Goal: Information Seeking & Learning: Find specific fact

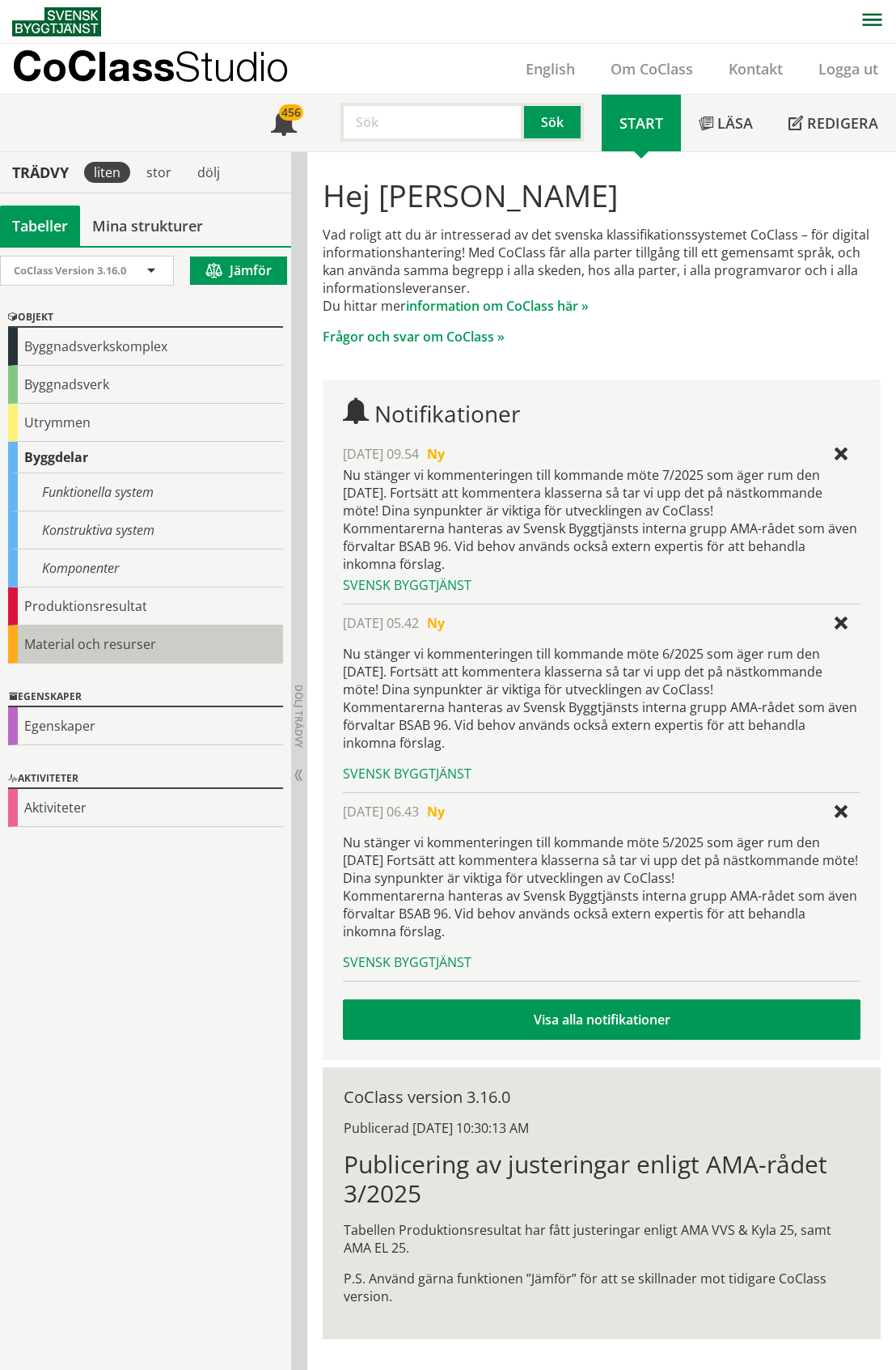
click at [95, 641] on div "Material och resurser" at bounding box center [145, 644] width 275 height 38
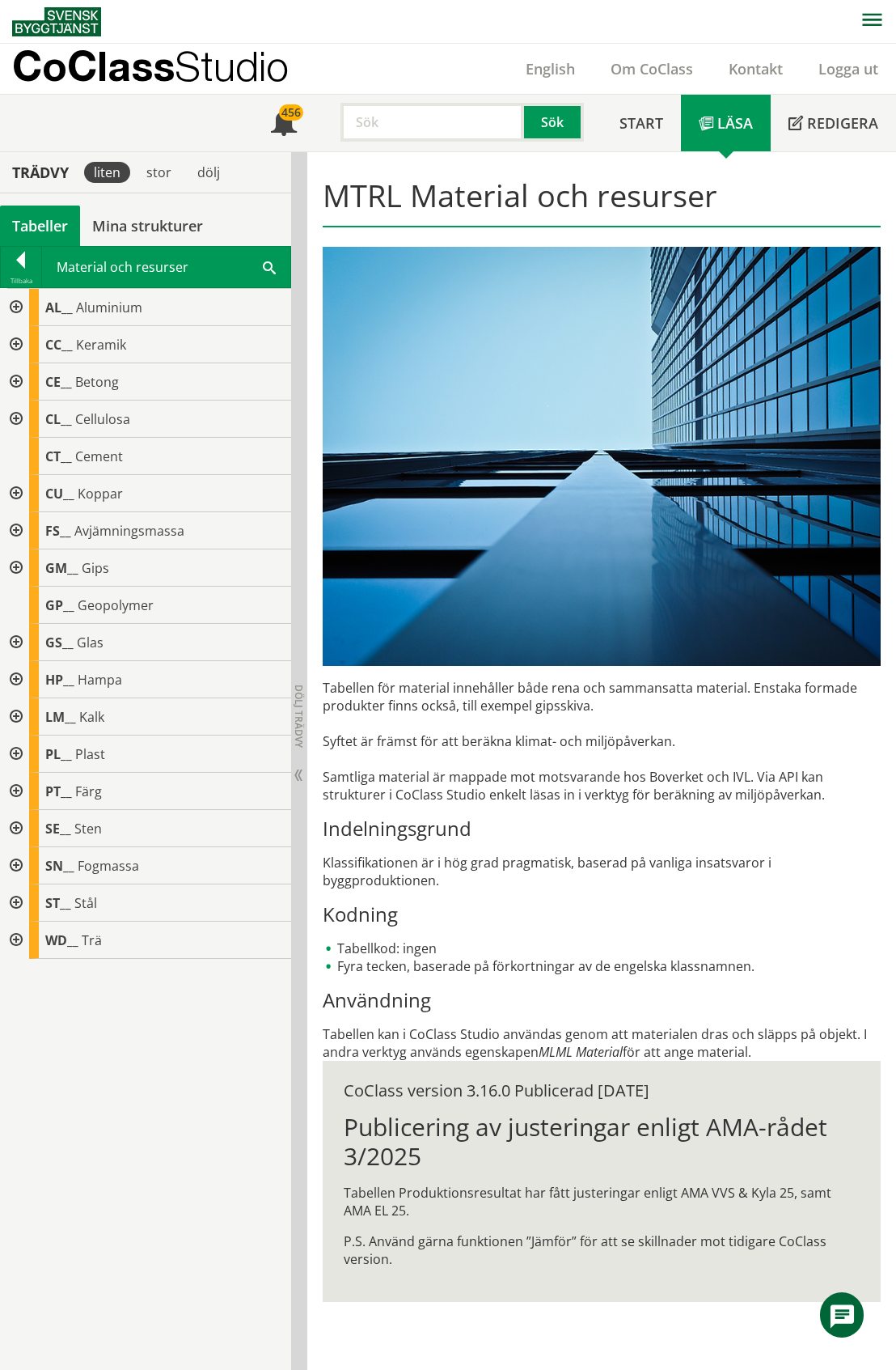
click at [39, 218] on div "Tabeller" at bounding box center [39, 226] width 80 height 40
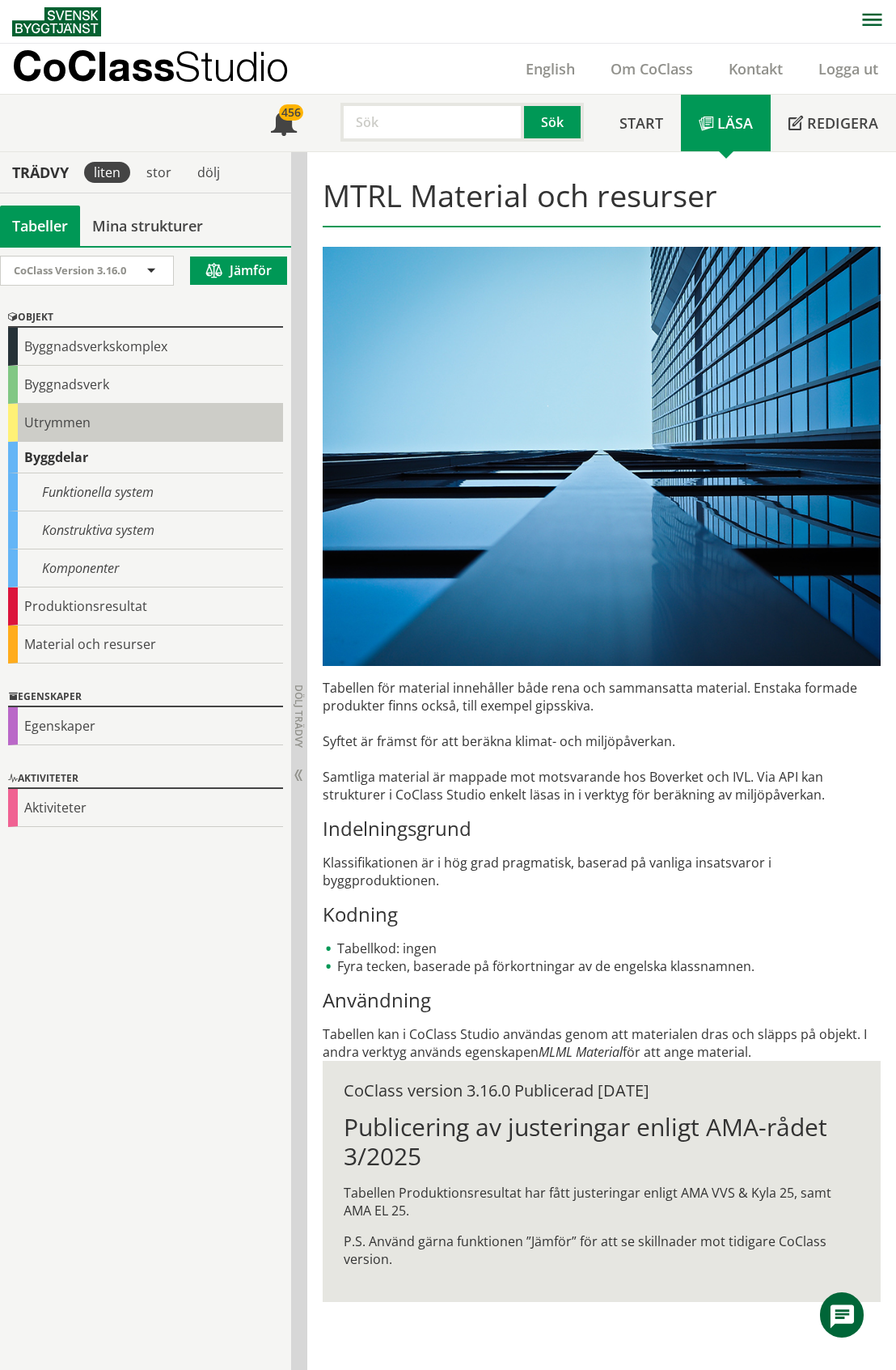
click at [51, 416] on div "Utrymmen" at bounding box center [145, 423] width 275 height 38
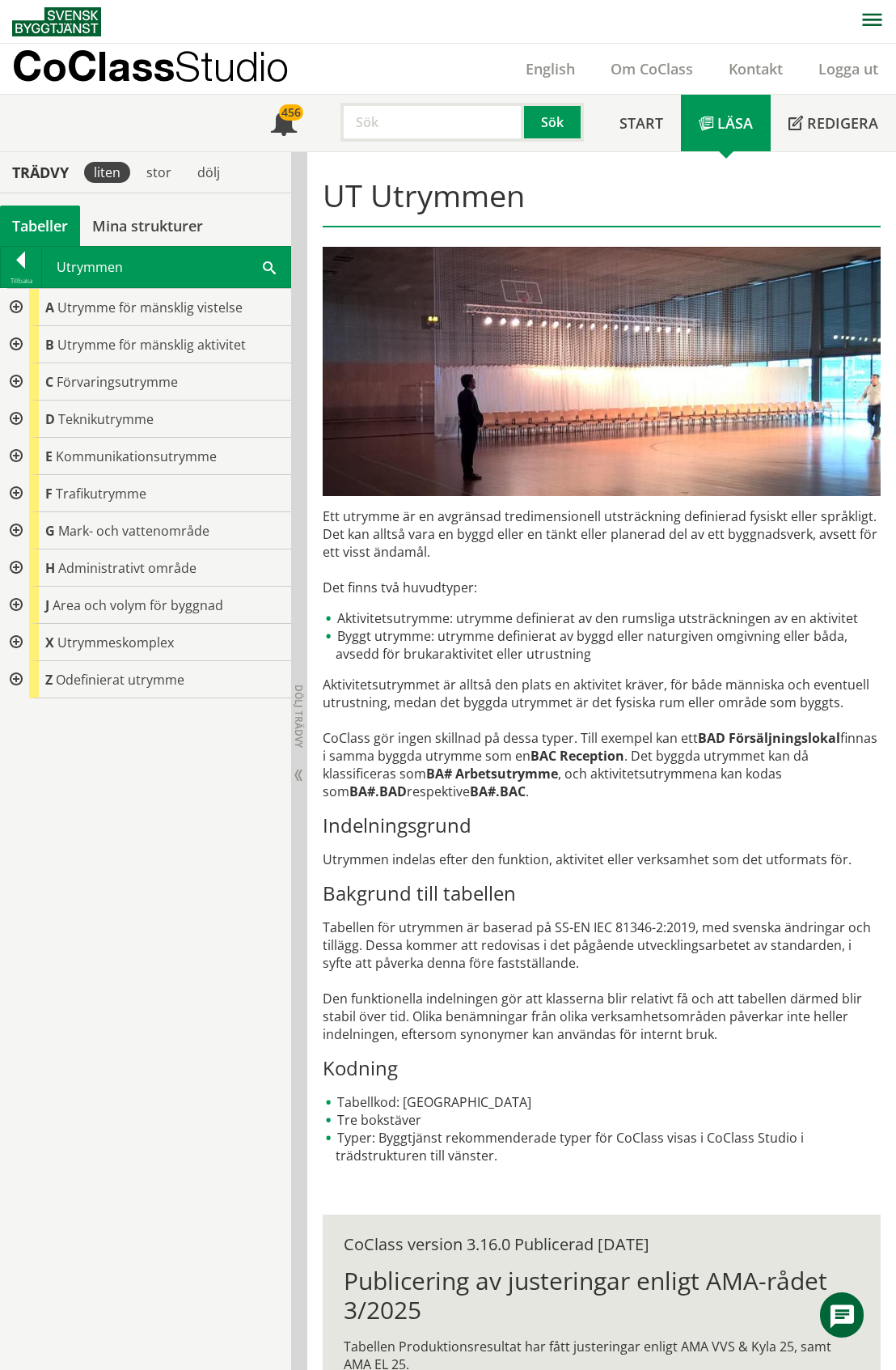
click at [18, 642] on div at bounding box center [15, 642] width 29 height 37
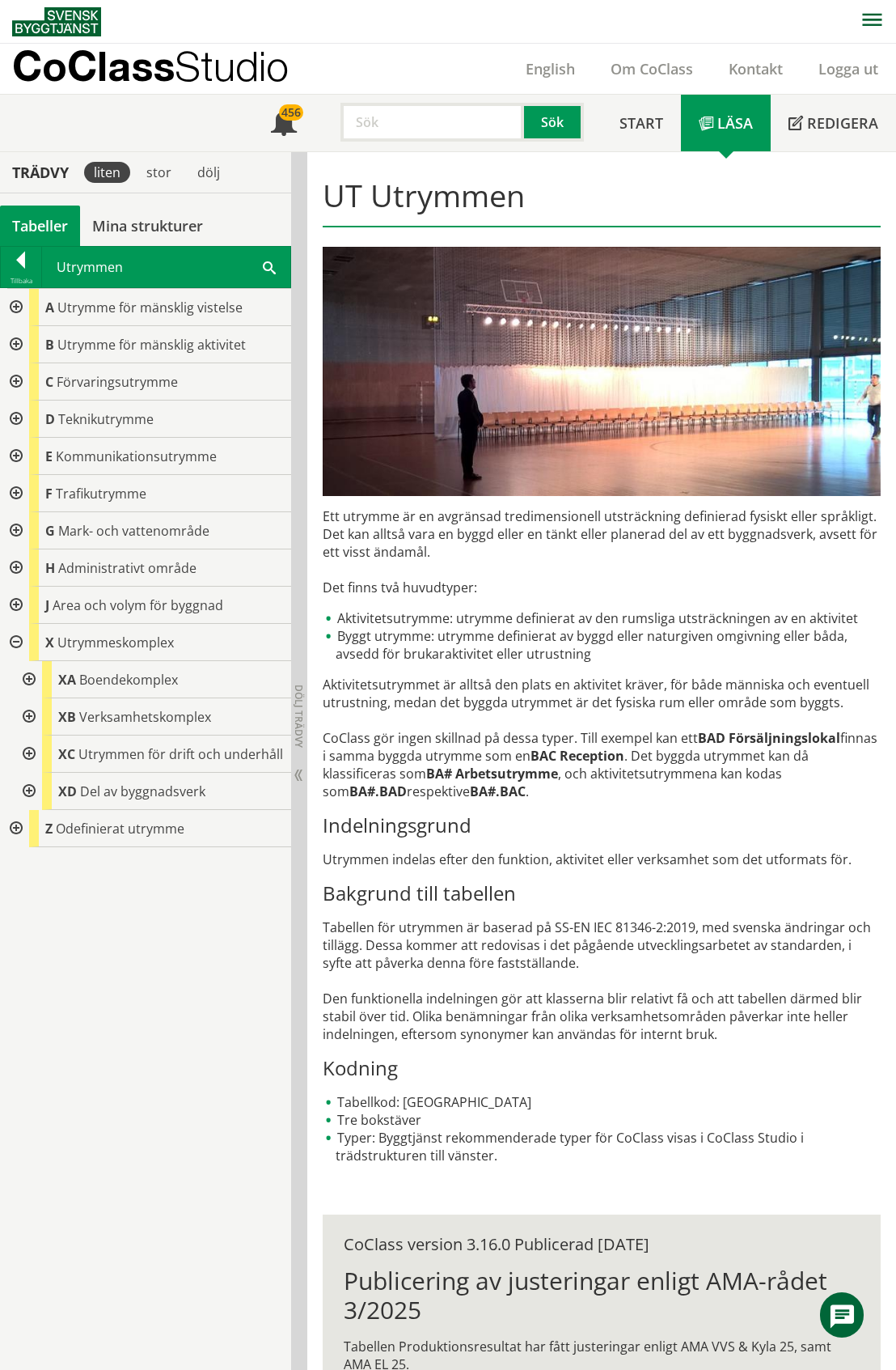
click at [26, 790] on div at bounding box center [27, 791] width 29 height 37
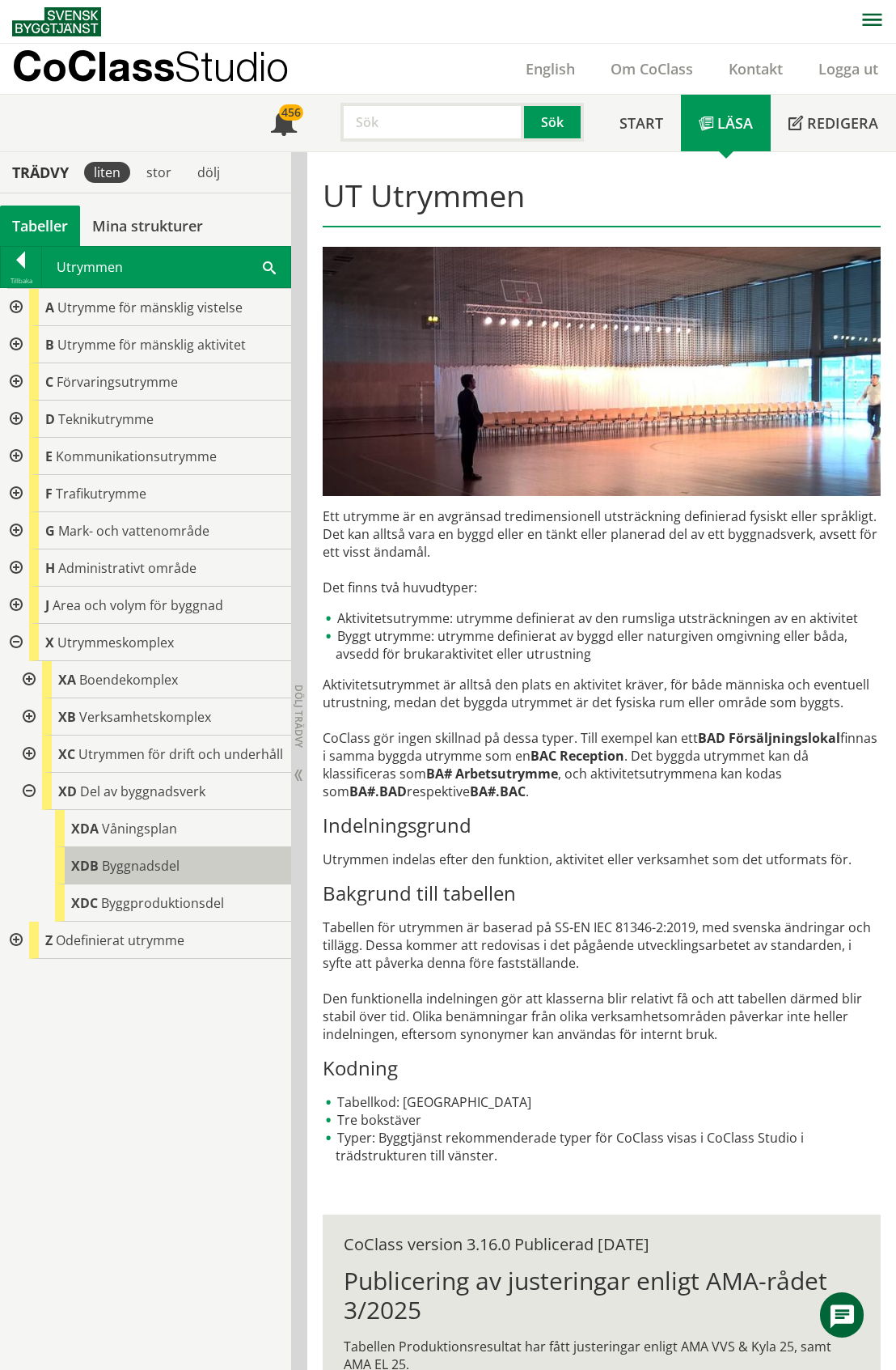
click at [129, 862] on span "Byggnadsdel" at bounding box center [141, 866] width 78 height 18
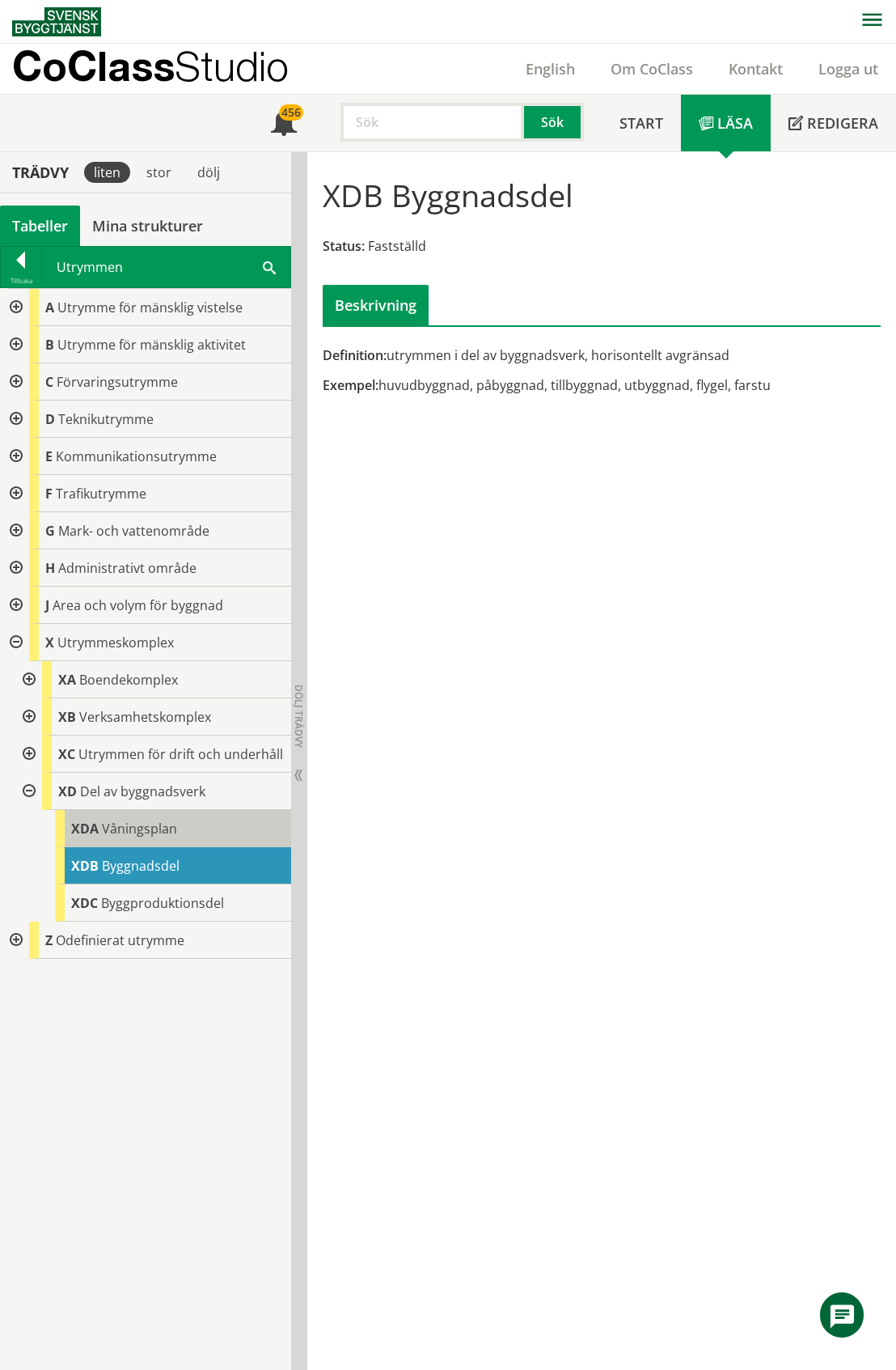
click at [137, 830] on span "Våningsplan" at bounding box center [140, 828] width 75 height 18
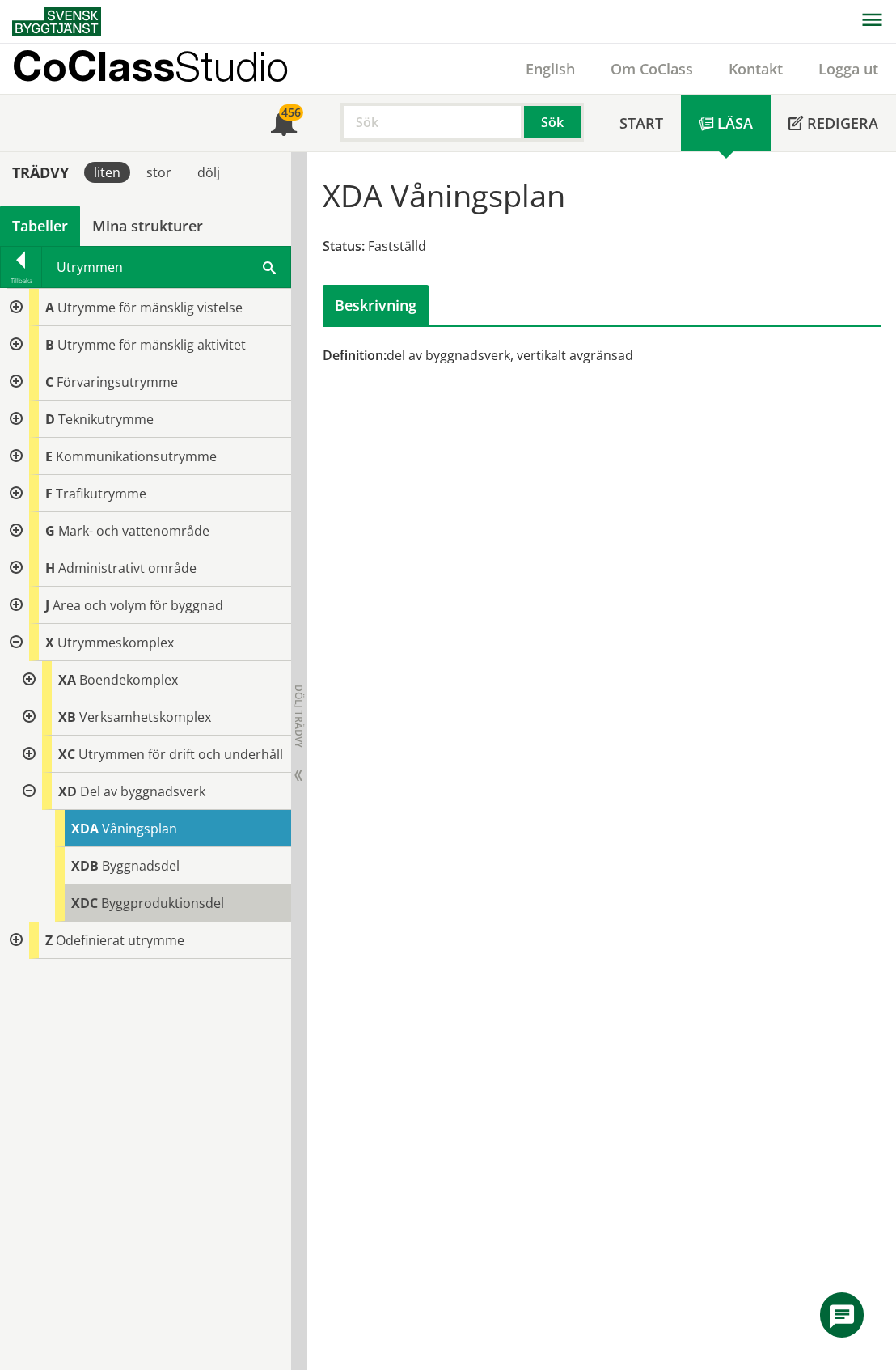
click at [159, 904] on span "Byggproduktionsdel" at bounding box center [162, 902] width 123 height 18
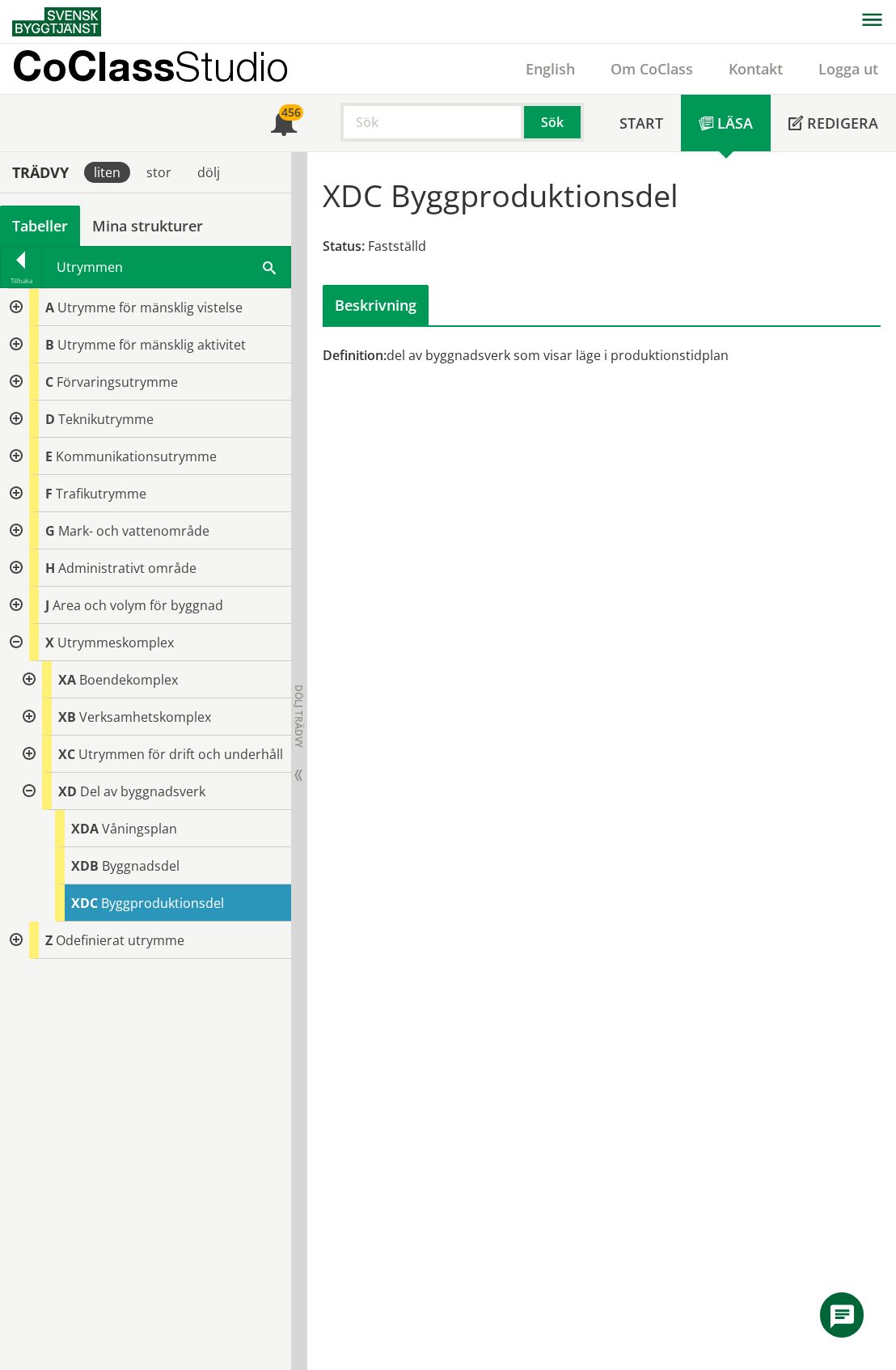
click at [23, 755] on div at bounding box center [27, 753] width 29 height 37
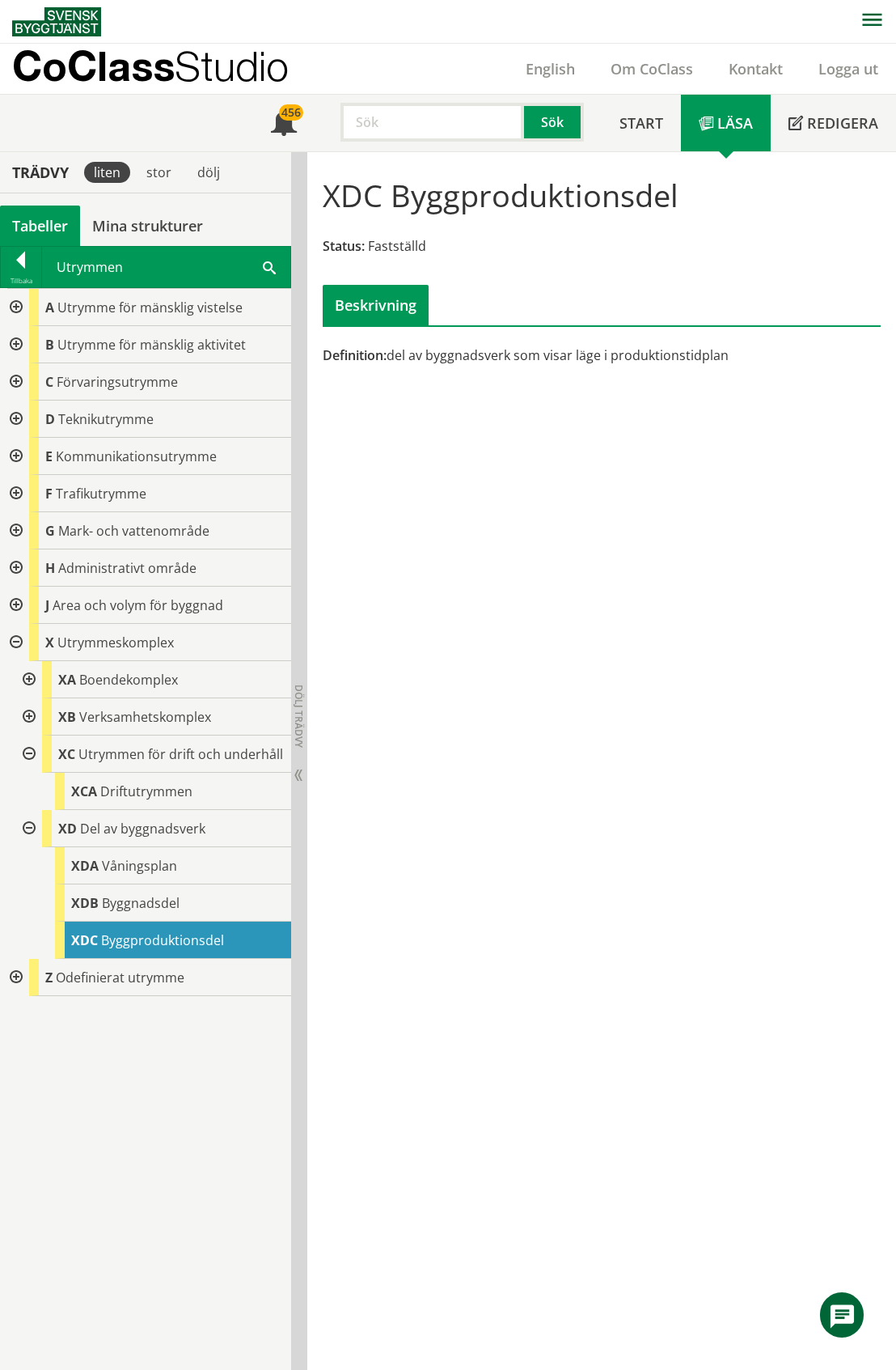
click at [23, 755] on div at bounding box center [27, 753] width 29 height 37
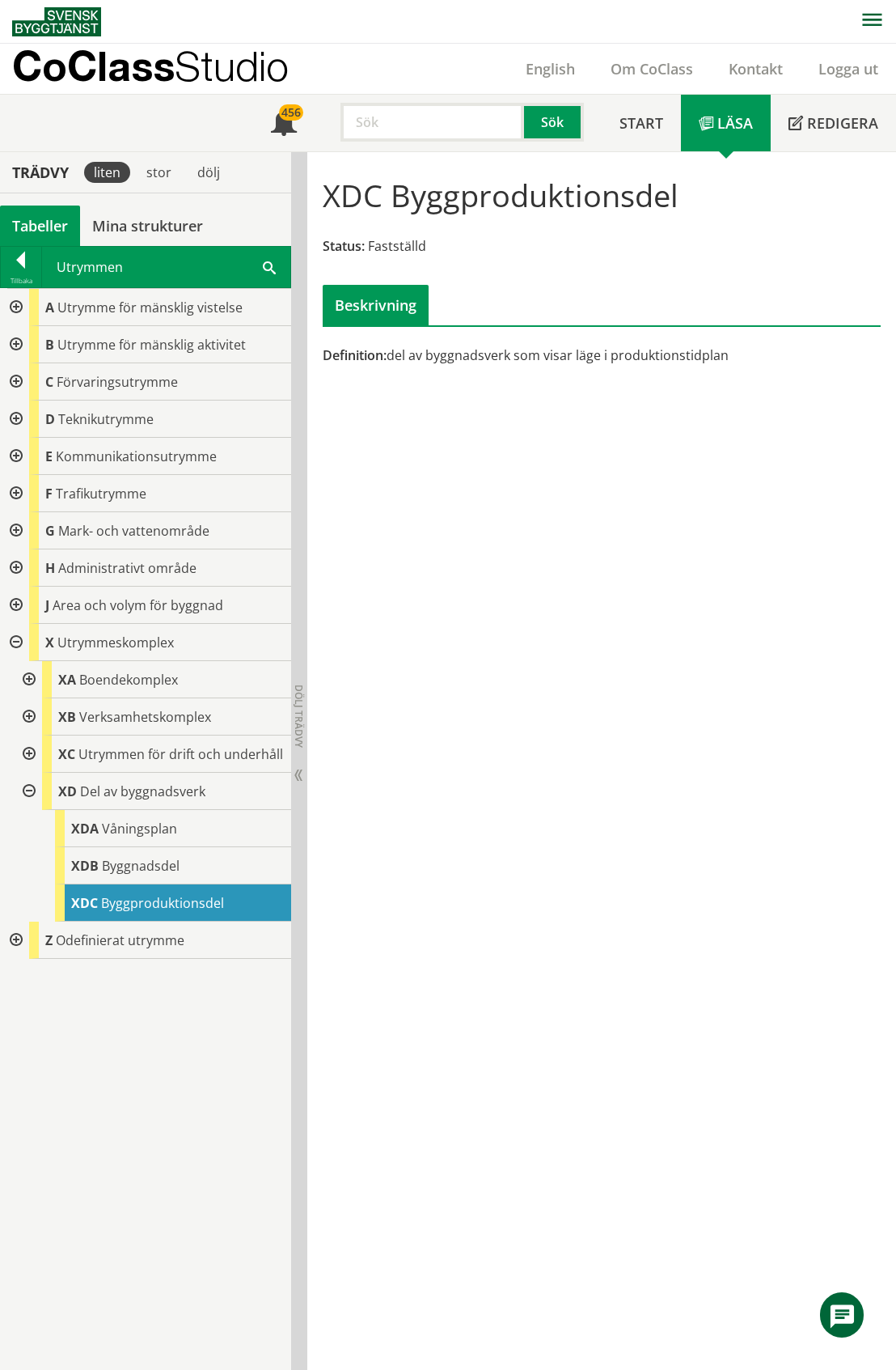
click at [27, 720] on div at bounding box center [27, 716] width 29 height 37
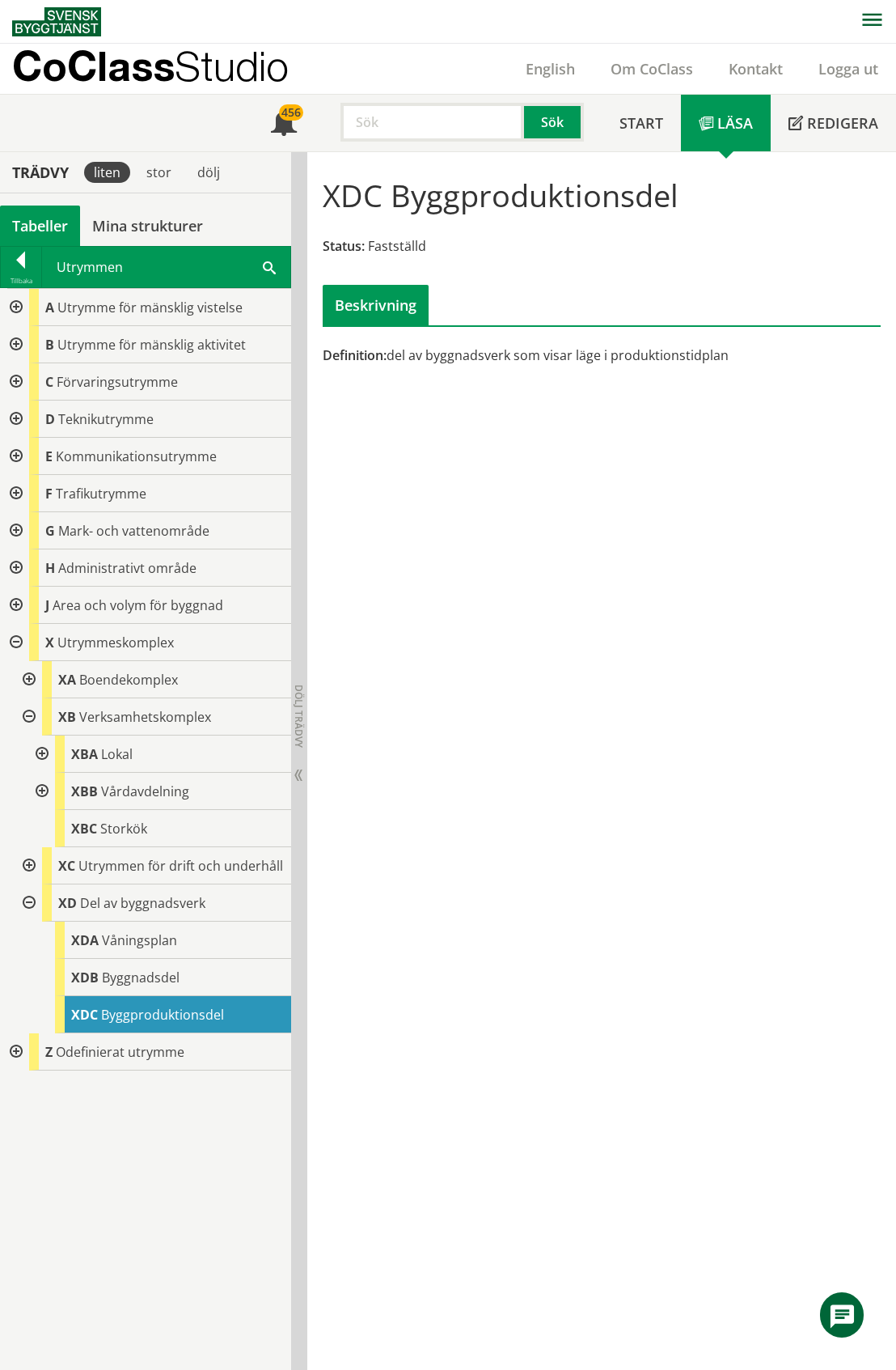
click at [27, 719] on div at bounding box center [27, 716] width 29 height 37
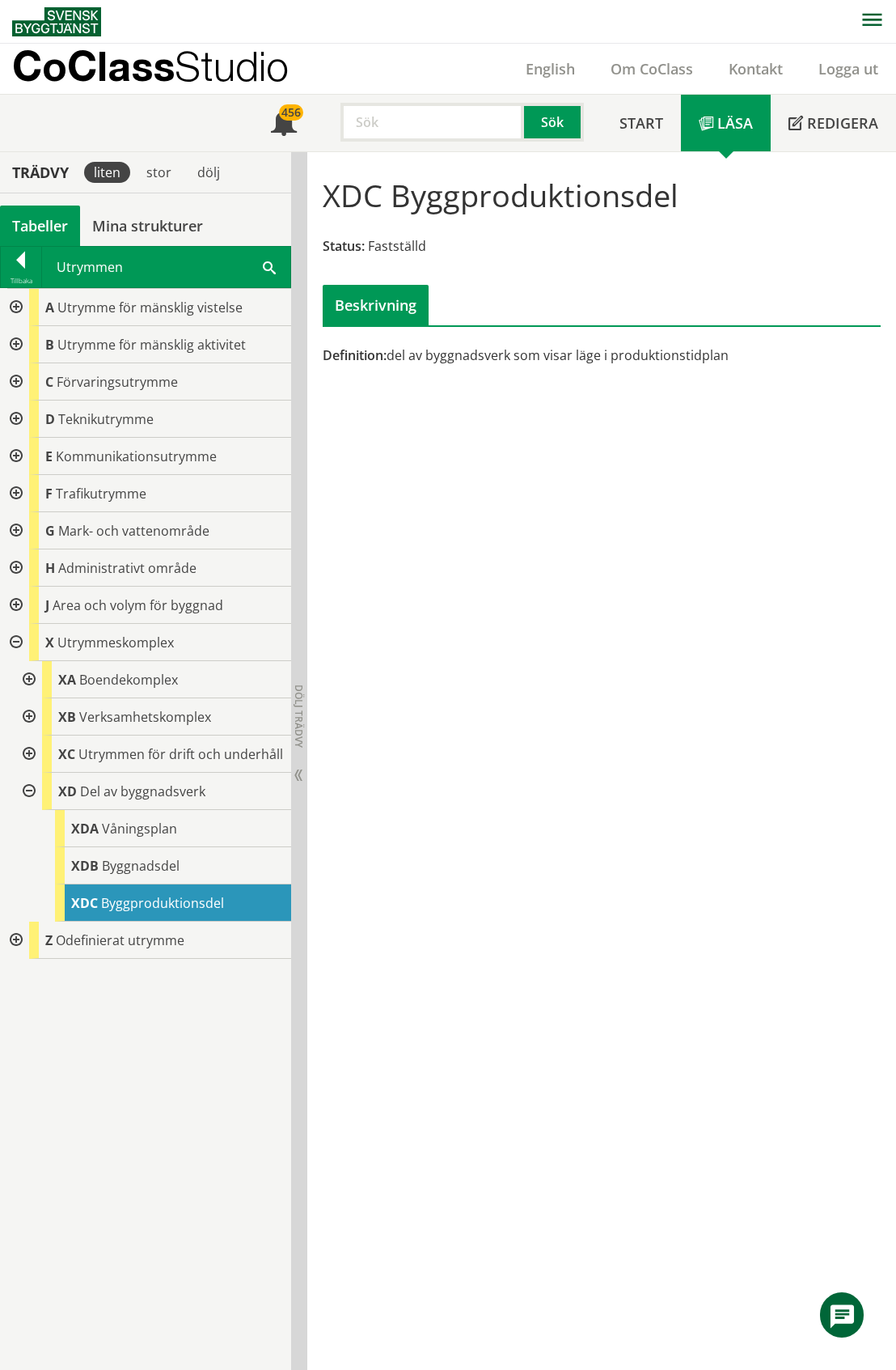
click at [29, 680] on div at bounding box center [27, 679] width 29 height 37
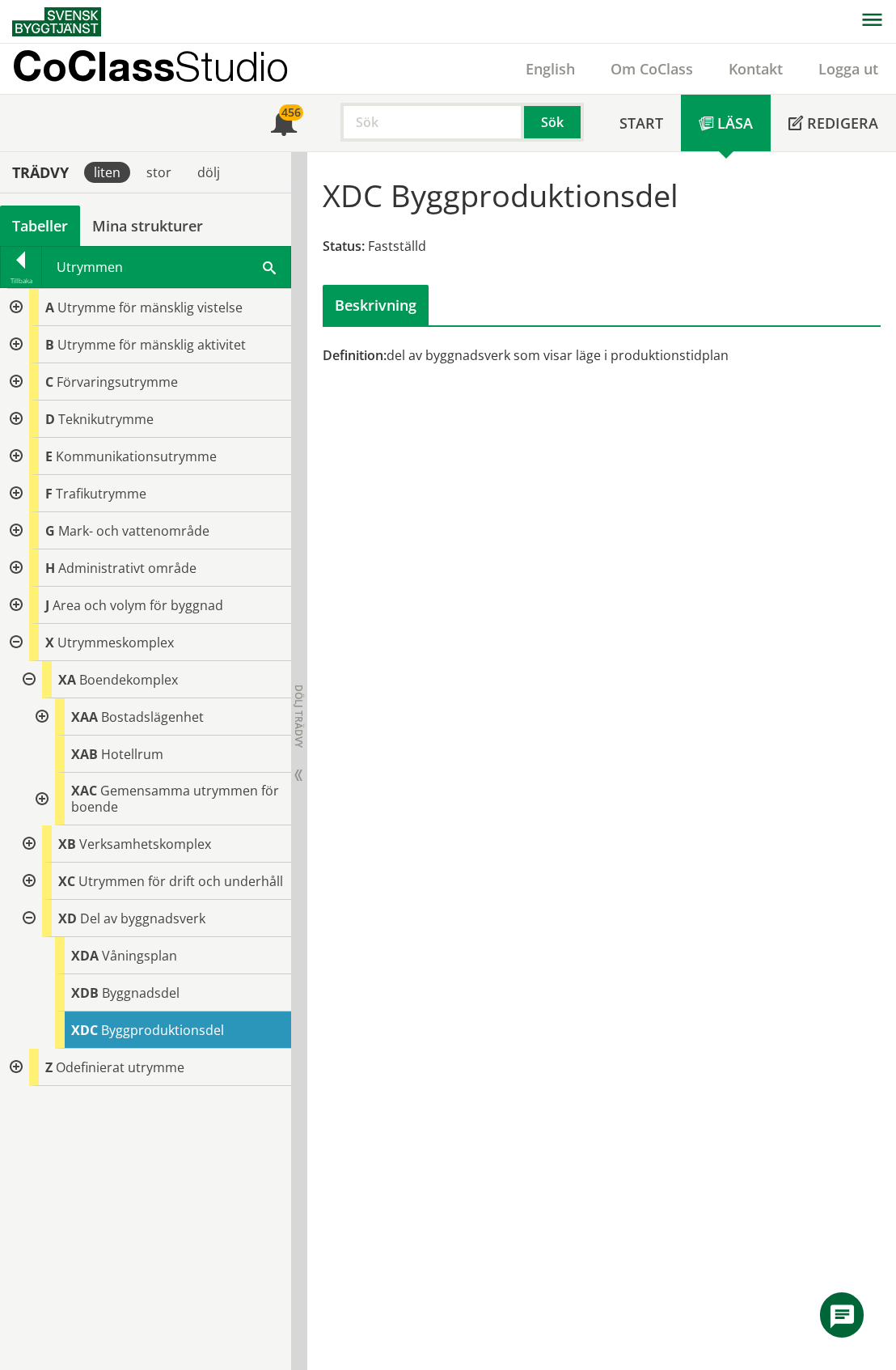
click at [29, 680] on div at bounding box center [27, 679] width 29 height 37
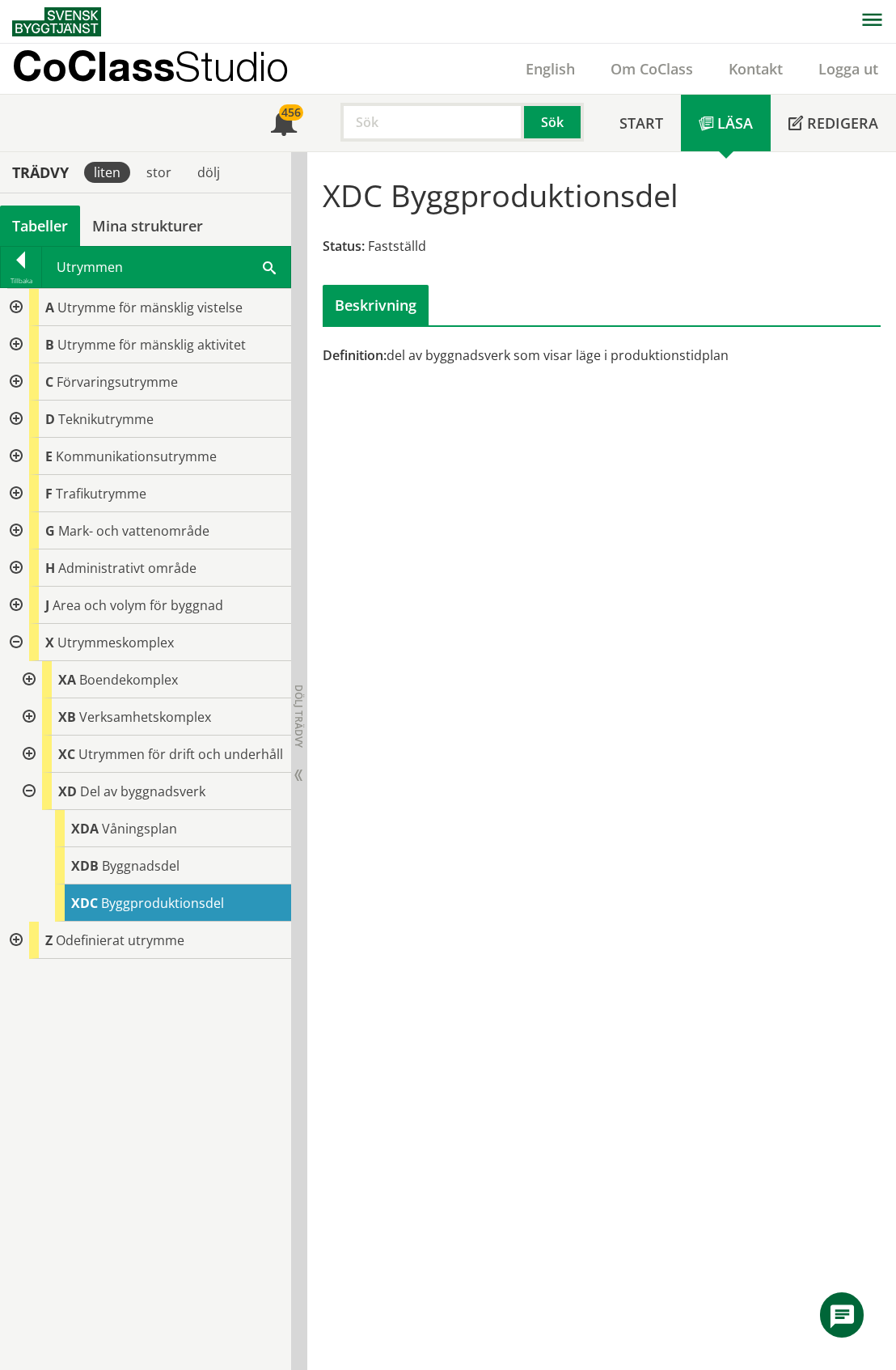
click at [16, 566] on div at bounding box center [15, 567] width 29 height 37
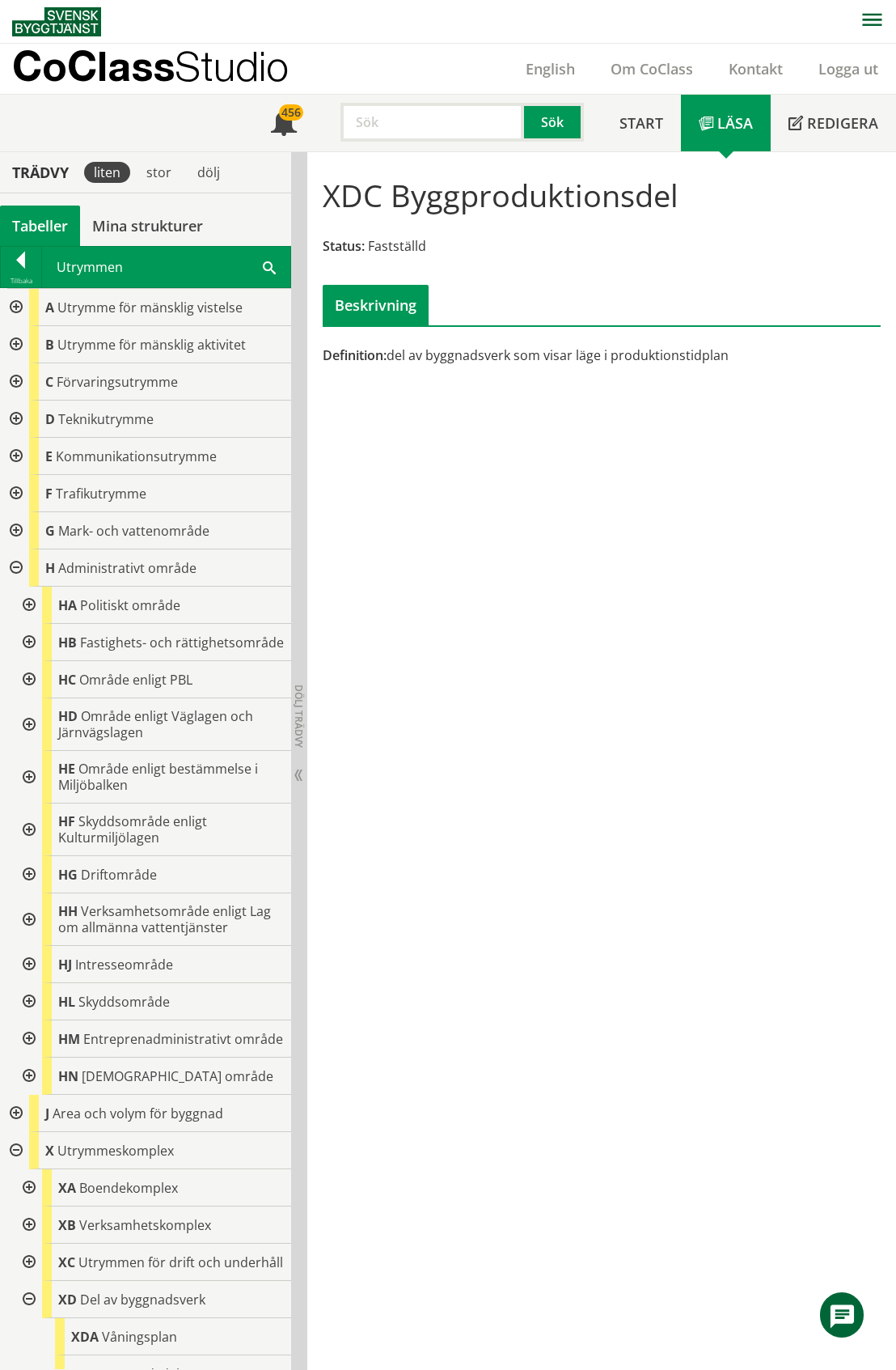
click at [30, 648] on div at bounding box center [27, 642] width 29 height 37
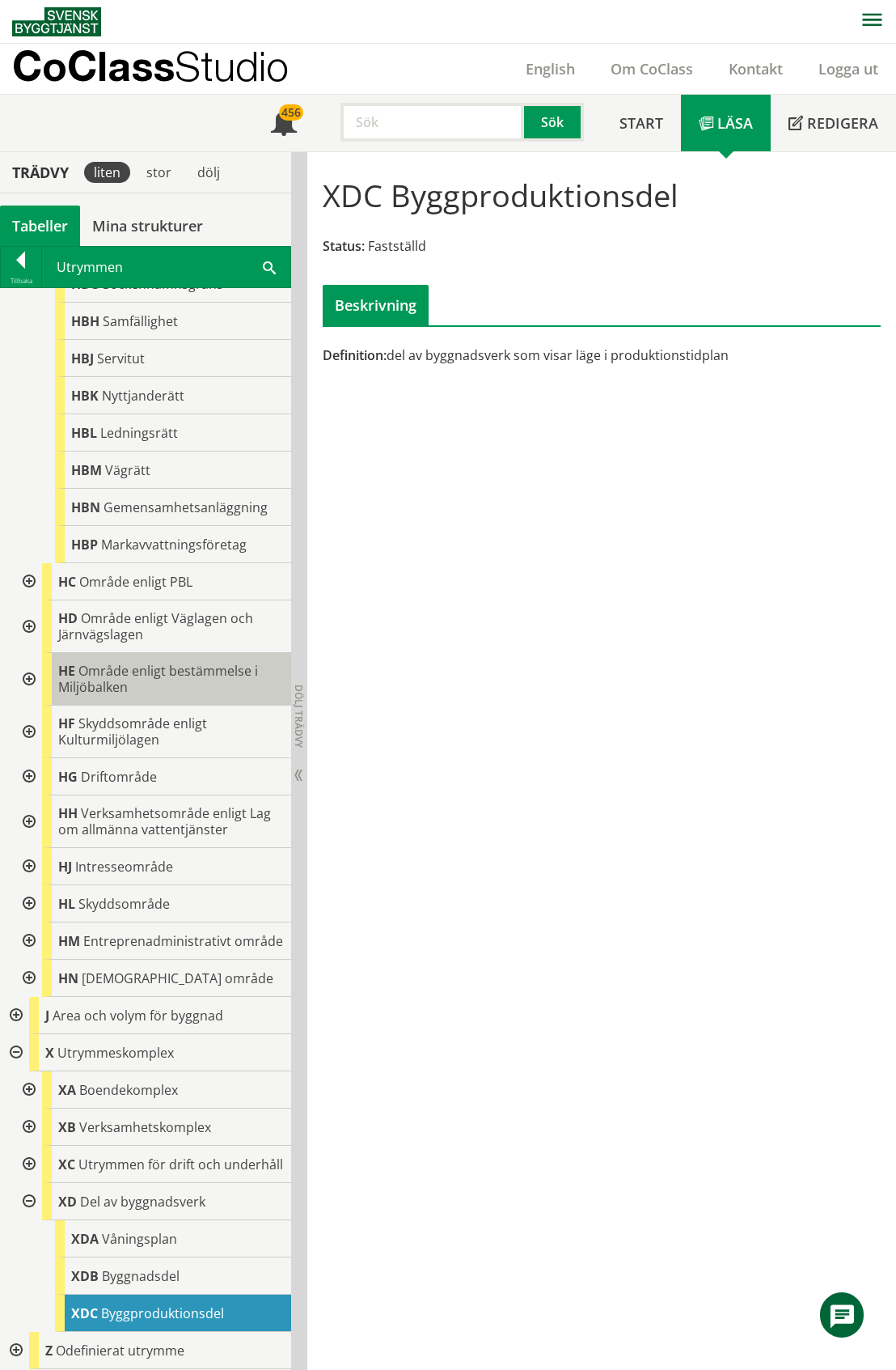
scroll to position [592, 0]
click at [29, 758] on div at bounding box center [27, 776] width 29 height 37
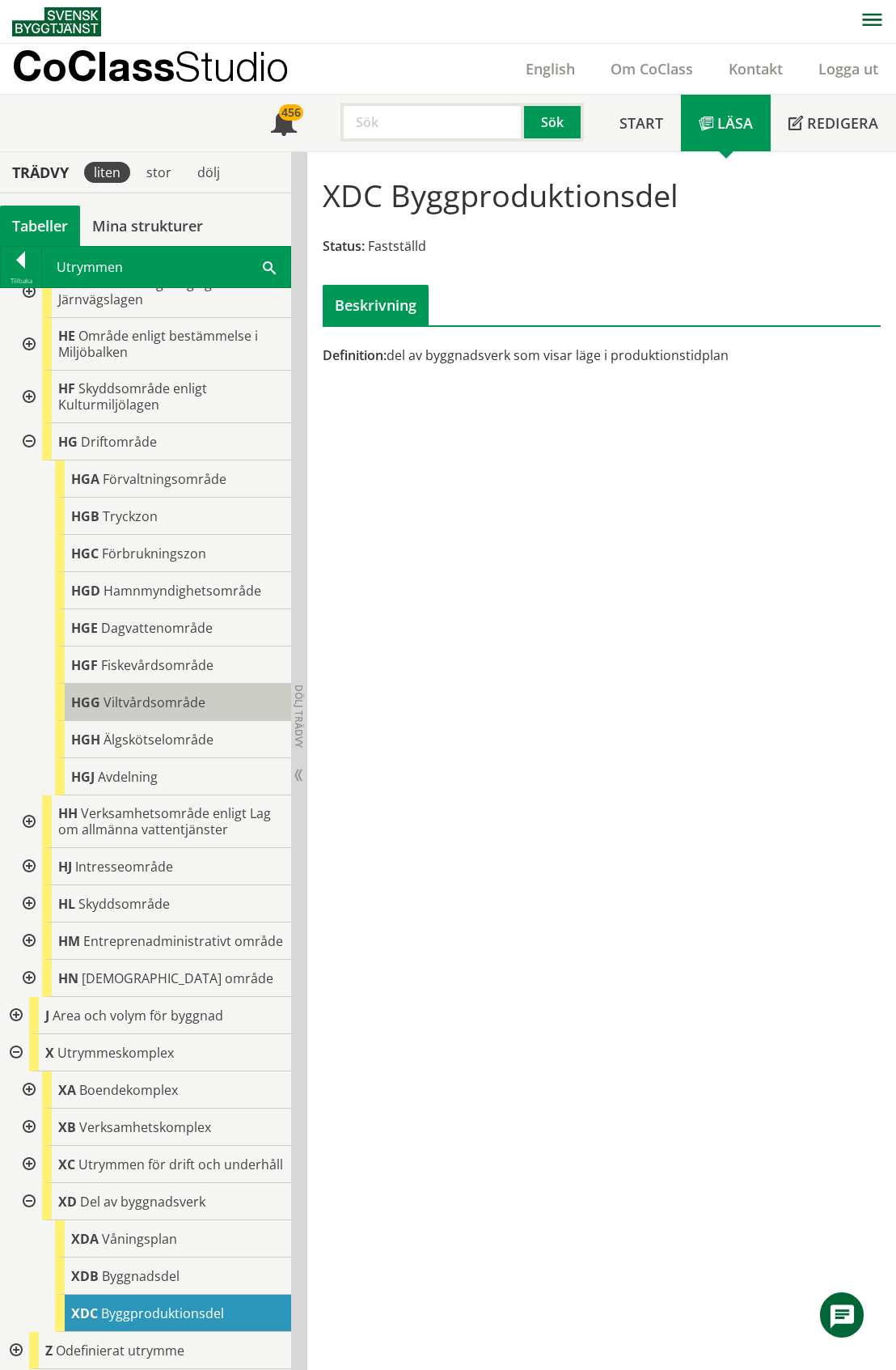
scroll to position [927, 0]
click at [30, 922] on div at bounding box center [27, 940] width 29 height 37
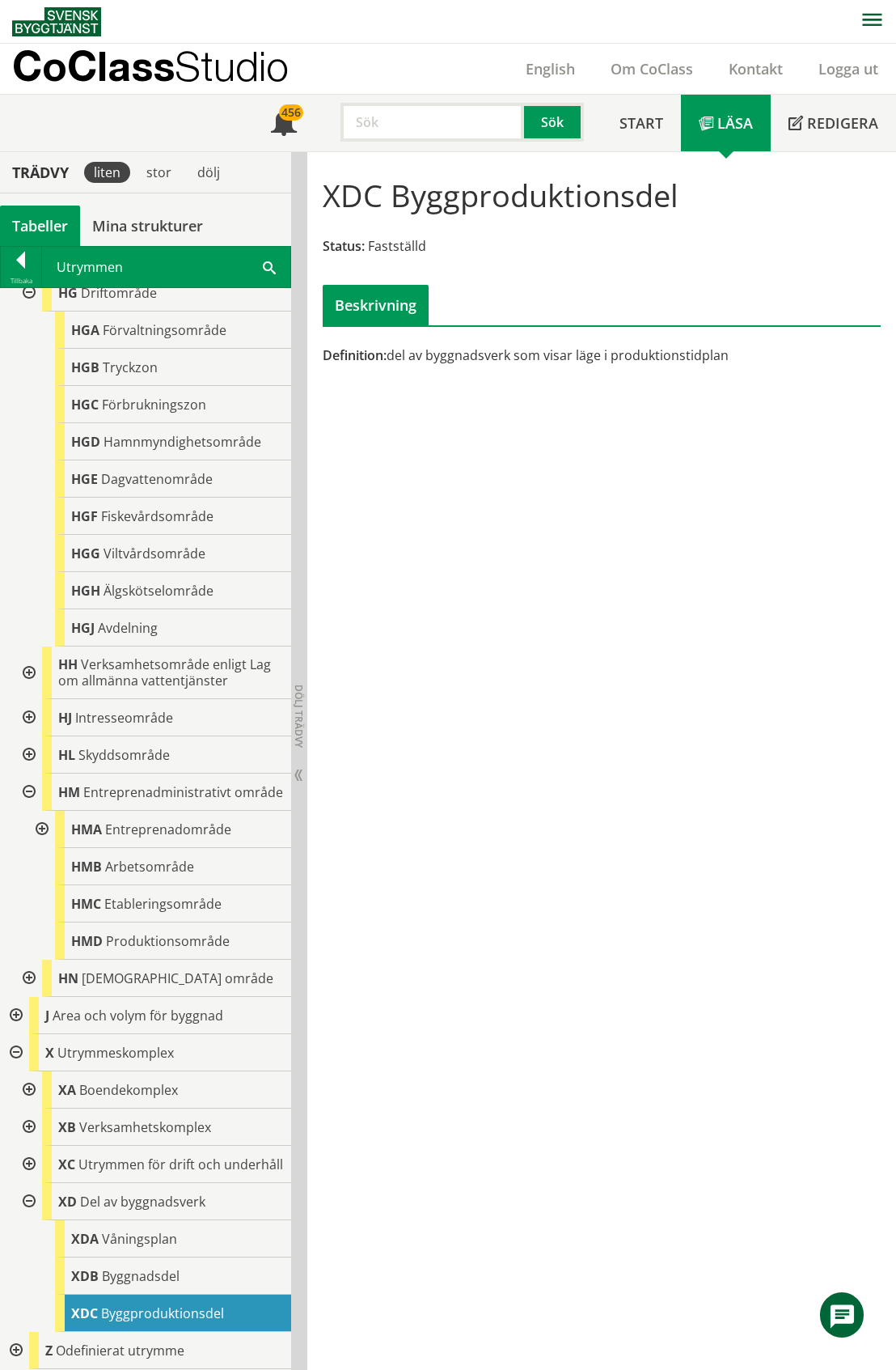
scroll to position [1076, 0]
click at [13, 999] on div at bounding box center [15, 1015] width 29 height 37
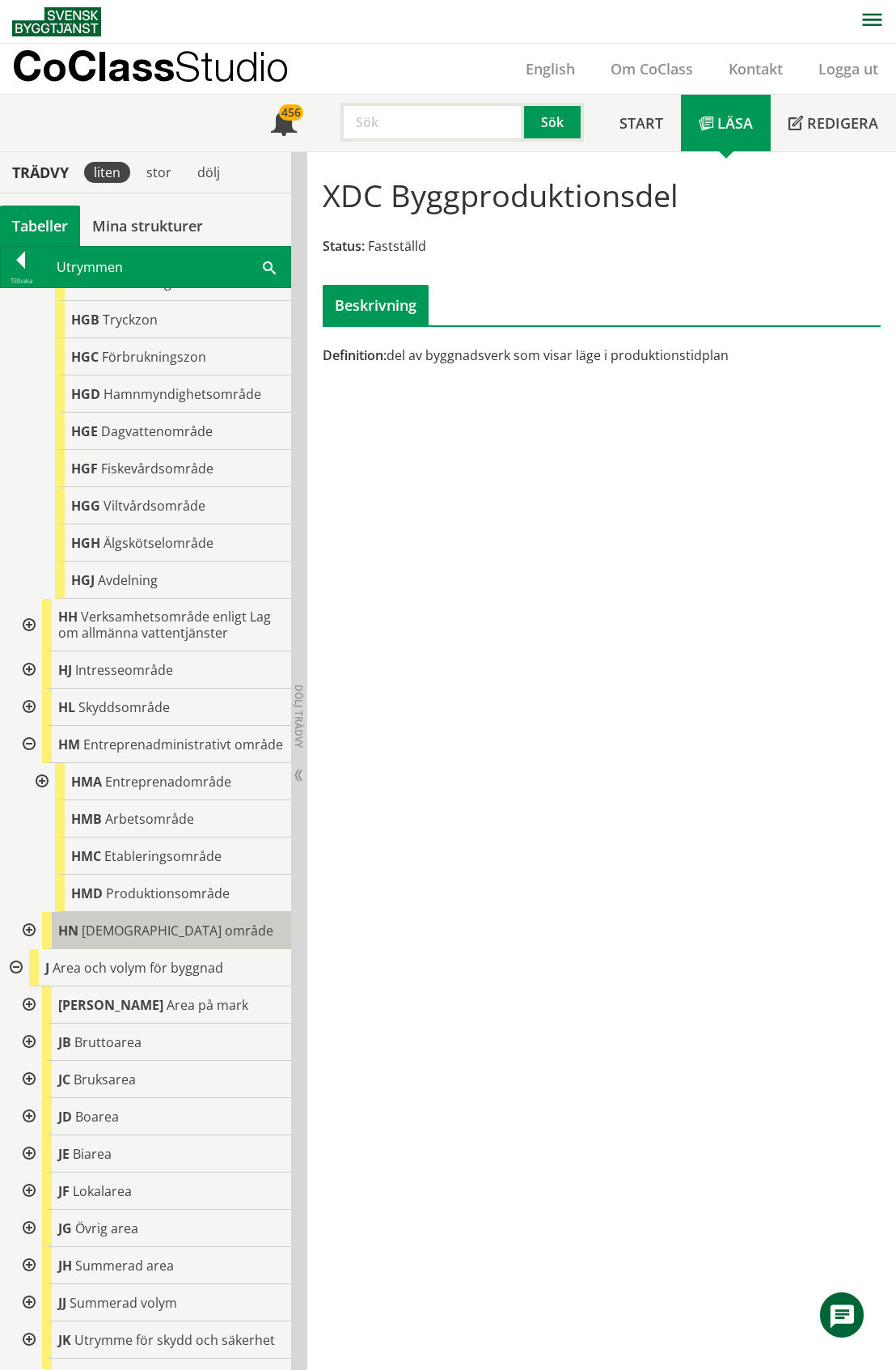
scroll to position [1502, 0]
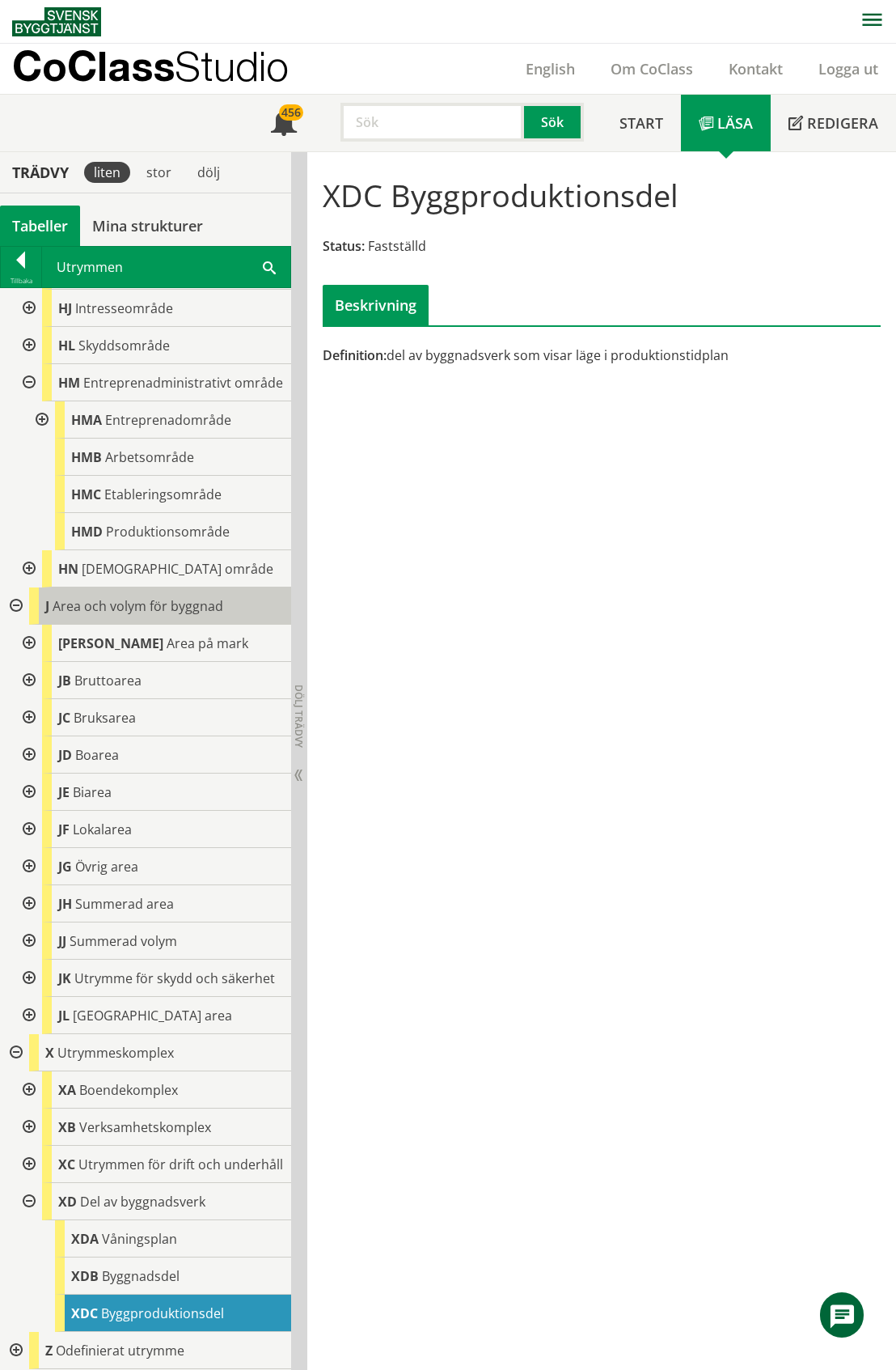
click at [169, 597] on span "Area och volym för byggnad" at bounding box center [137, 606] width 171 height 18
click at [179, 597] on span "Area och volym för byggnad" at bounding box center [137, 606] width 171 height 18
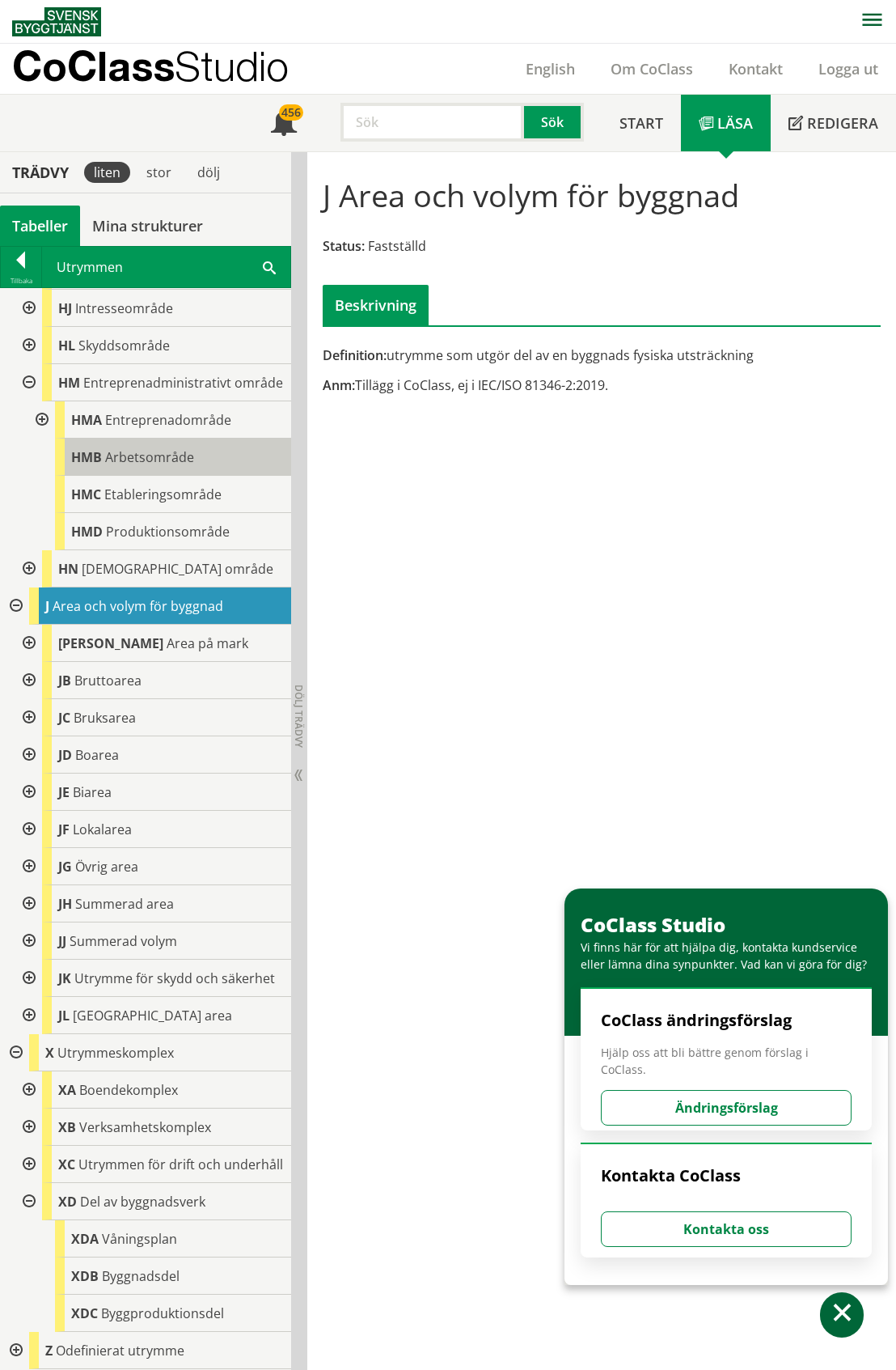
click at [181, 438] on div "HMB Arbetsområde" at bounding box center [172, 456] width 236 height 37
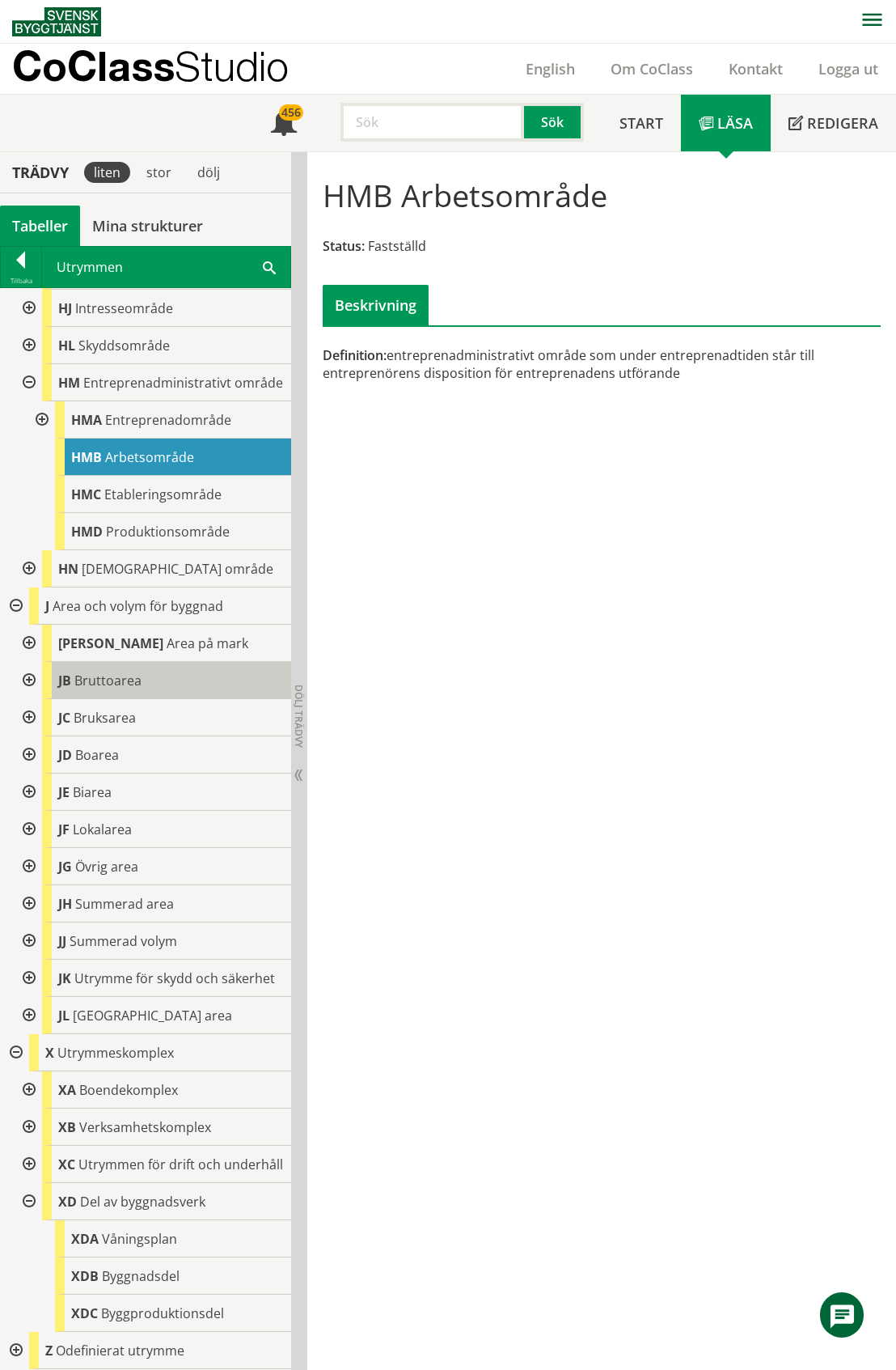
scroll to position [1500, 0]
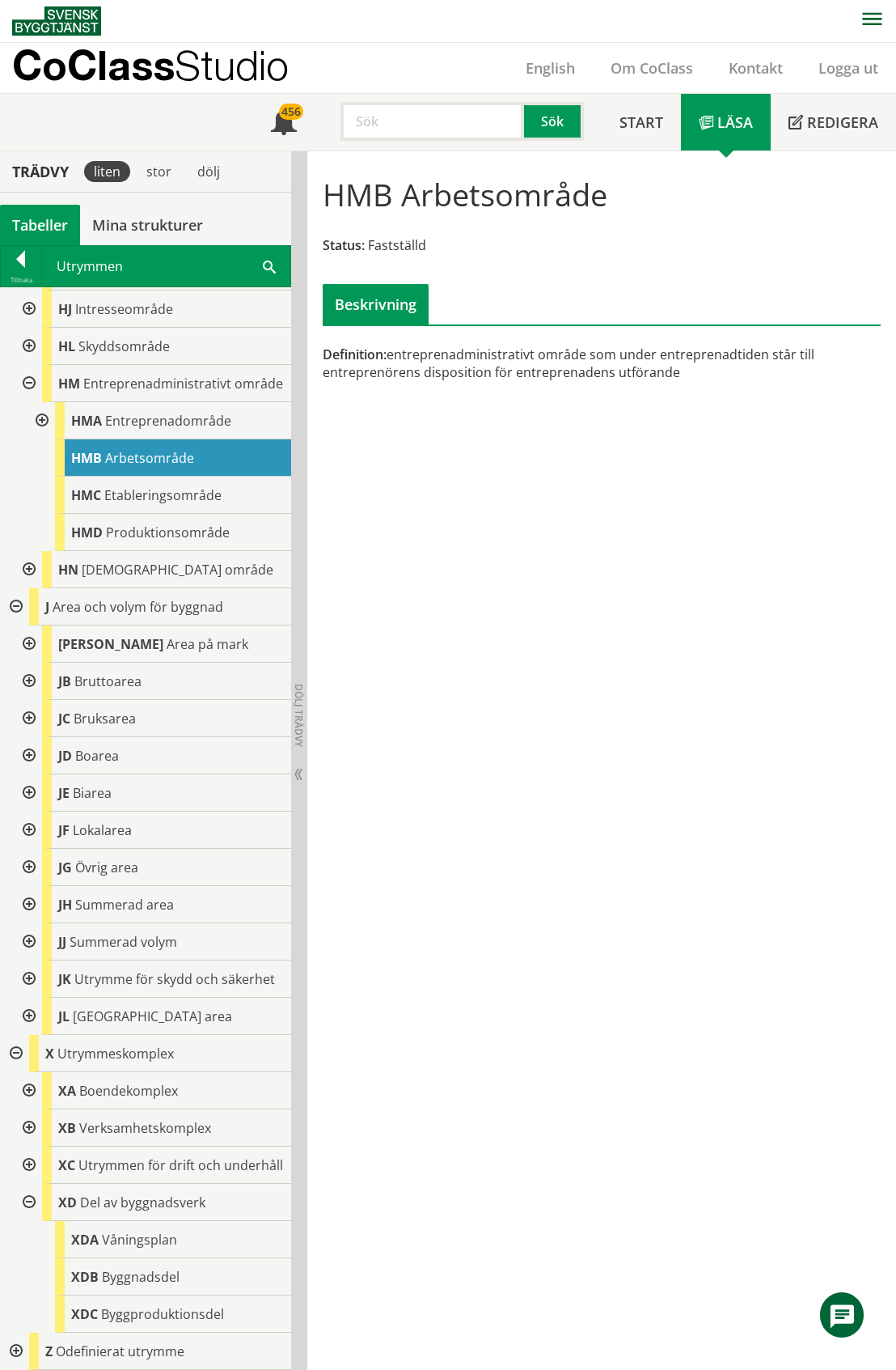
click at [36, 1156] on div at bounding box center [27, 1165] width 29 height 37
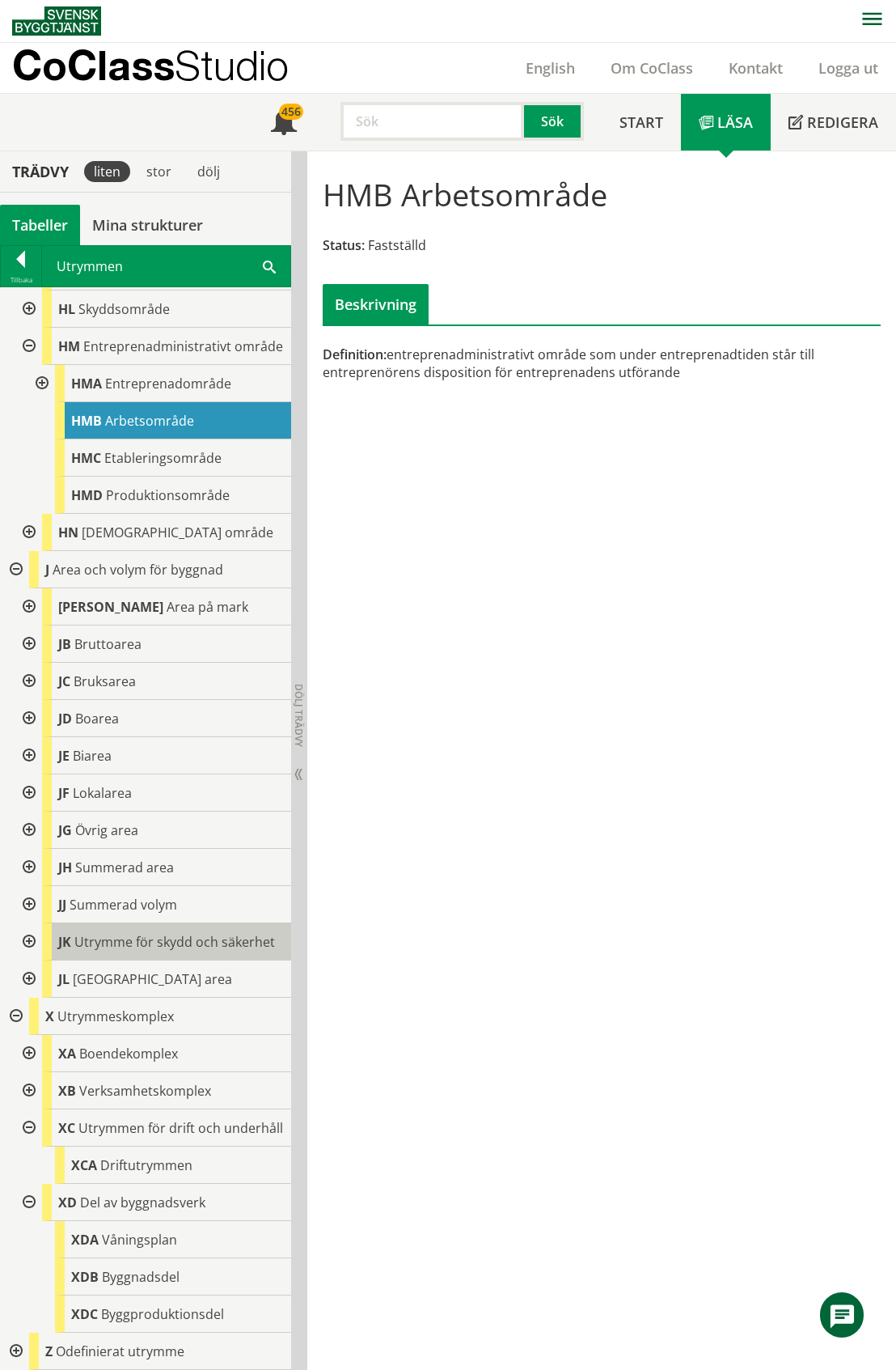
scroll to position [1536, 0]
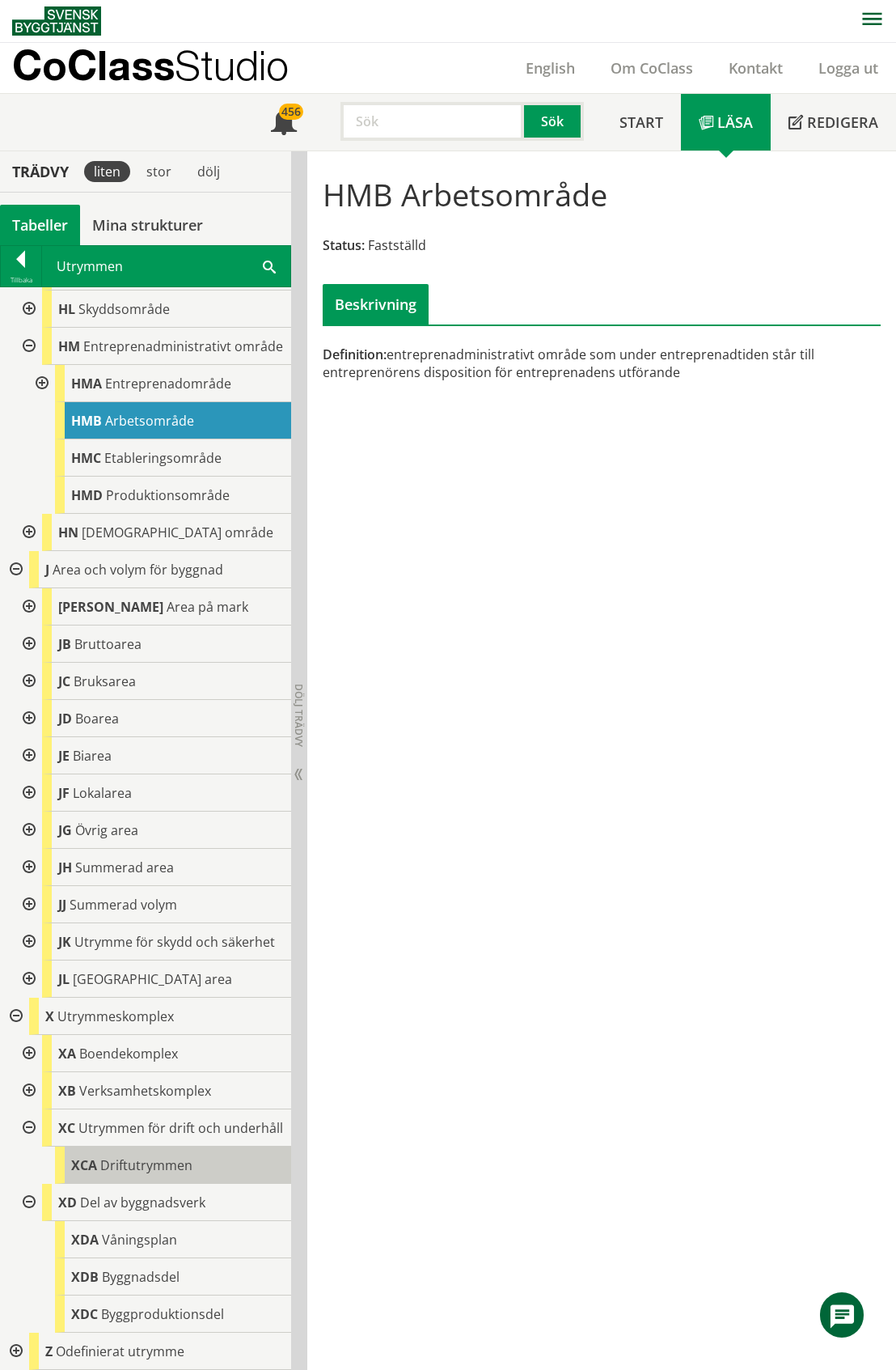
click at [159, 1161] on span "Driftutrymmen" at bounding box center [147, 1165] width 93 height 18
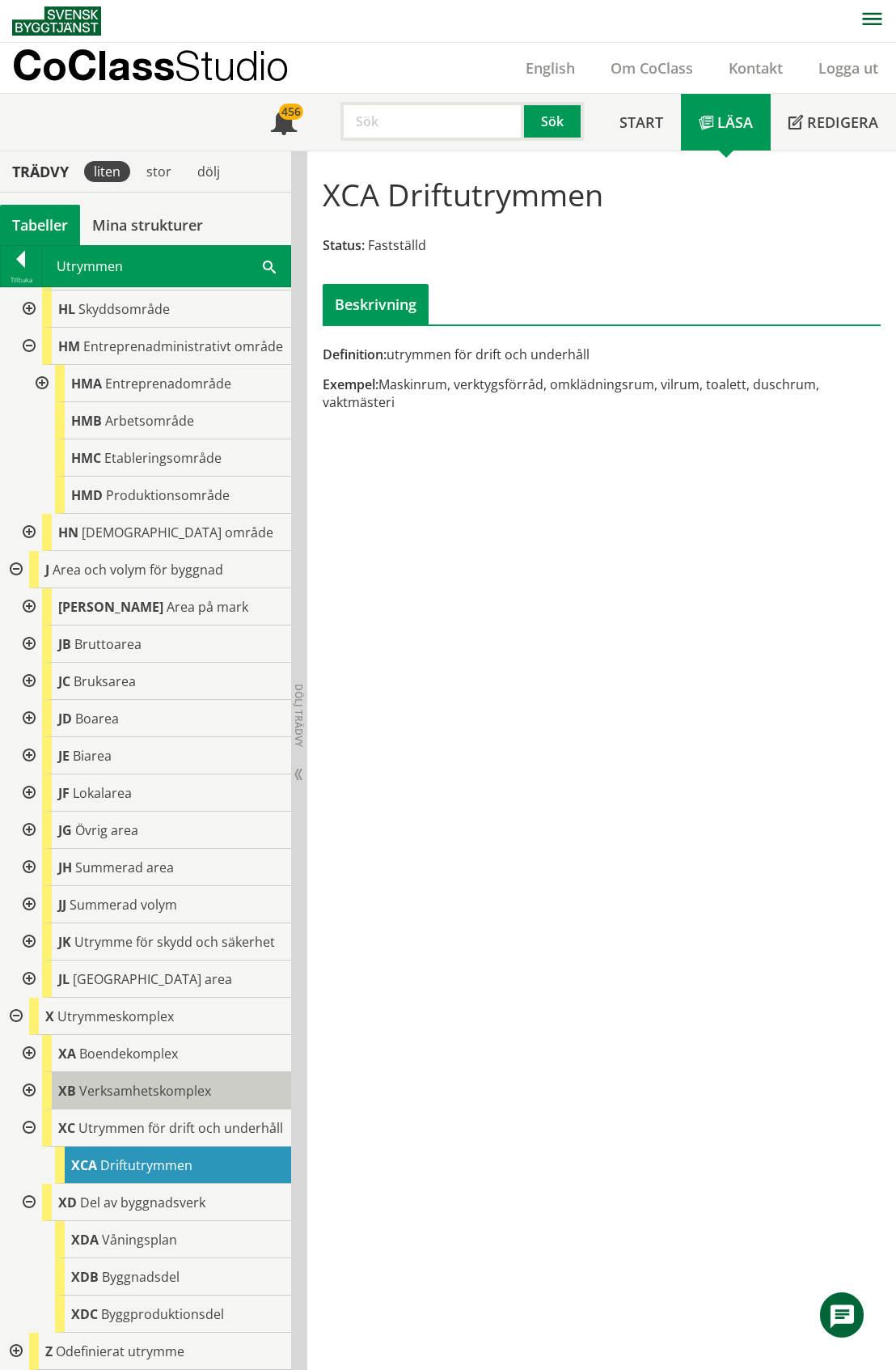
click at [126, 1082] on span "Verksamhetskomplex" at bounding box center [145, 1090] width 132 height 18
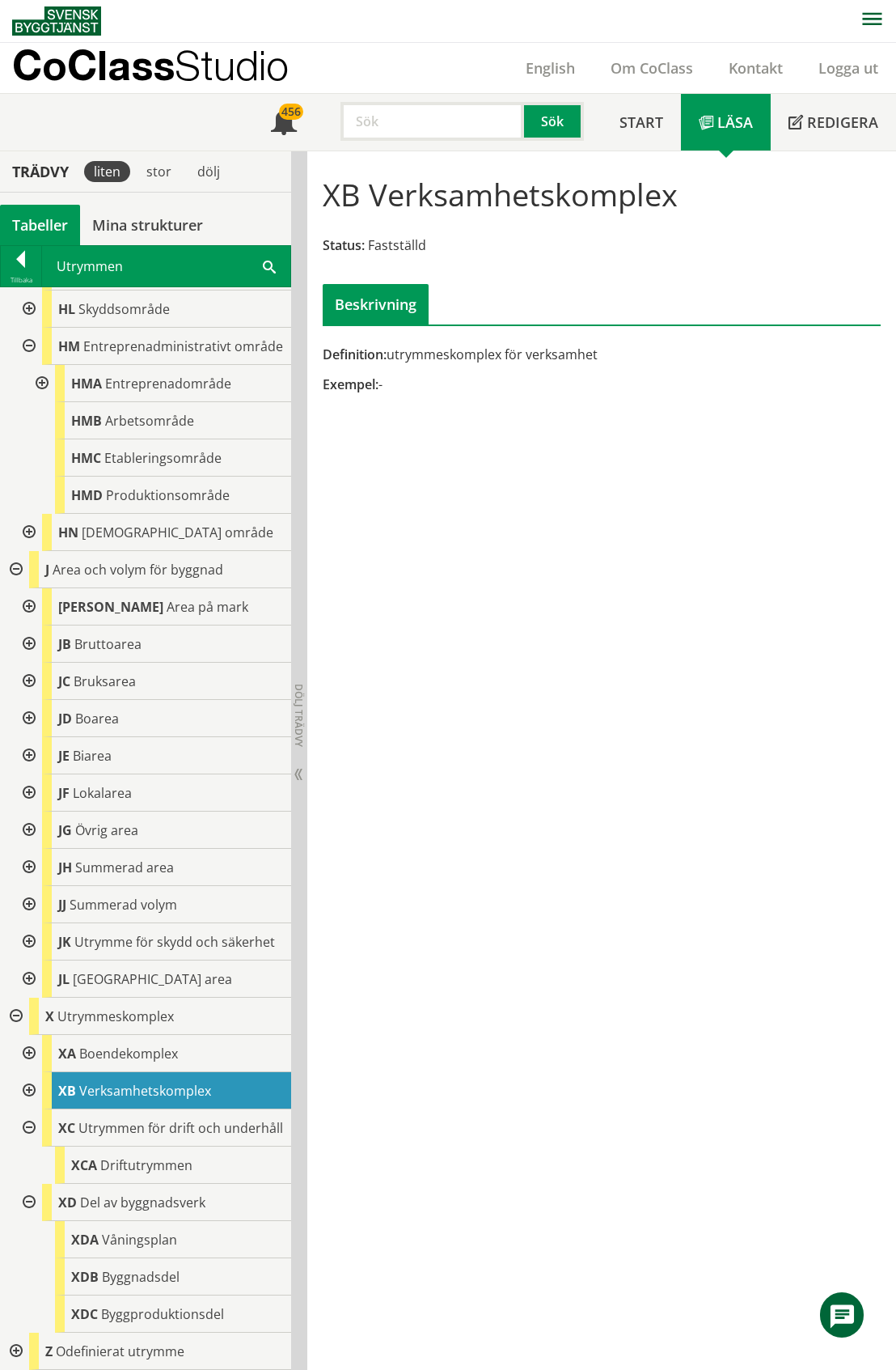
click at [24, 1039] on div at bounding box center [27, 1053] width 29 height 37
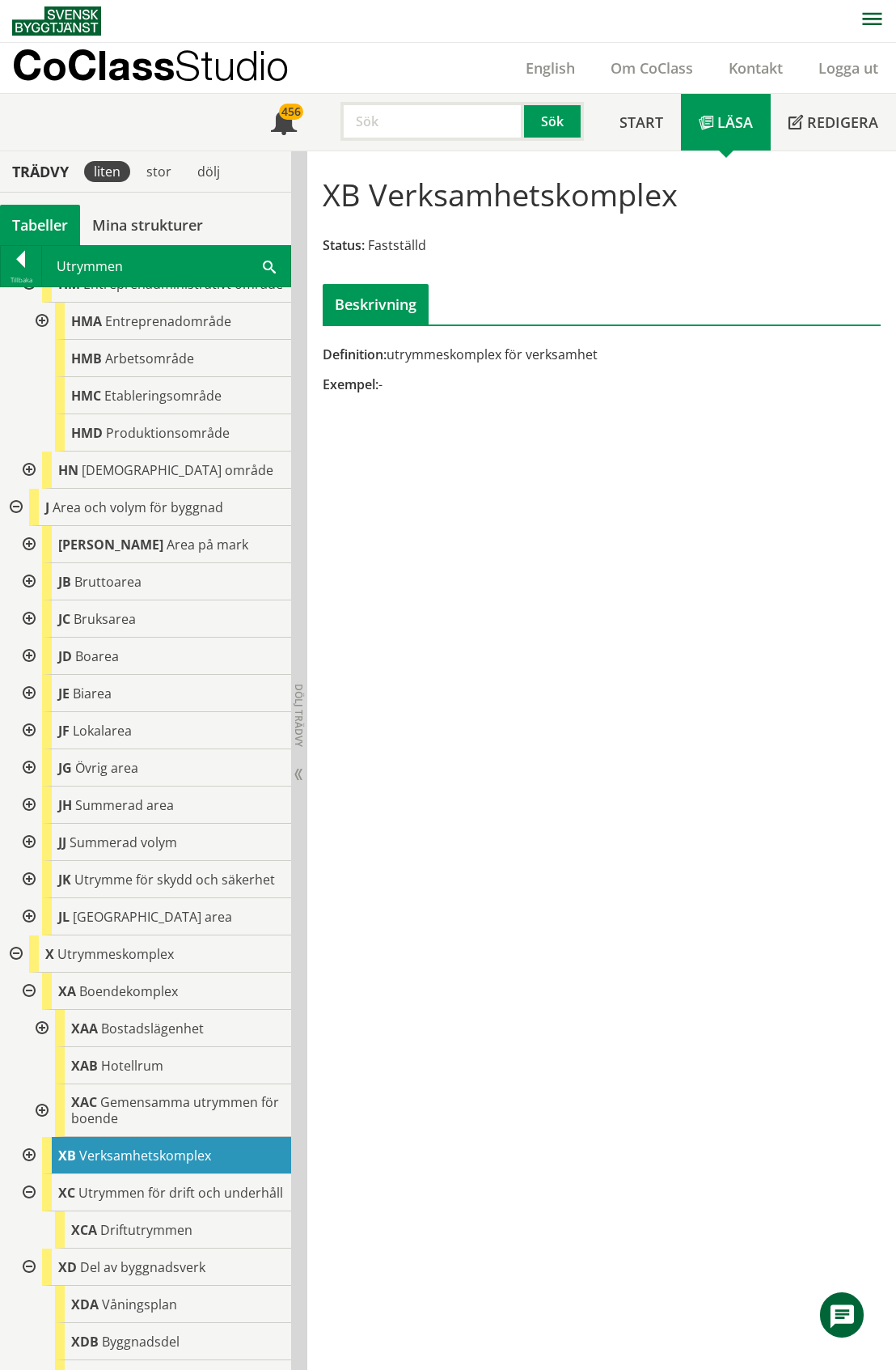
click at [39, 1047] on div at bounding box center [40, 1028] width 29 height 37
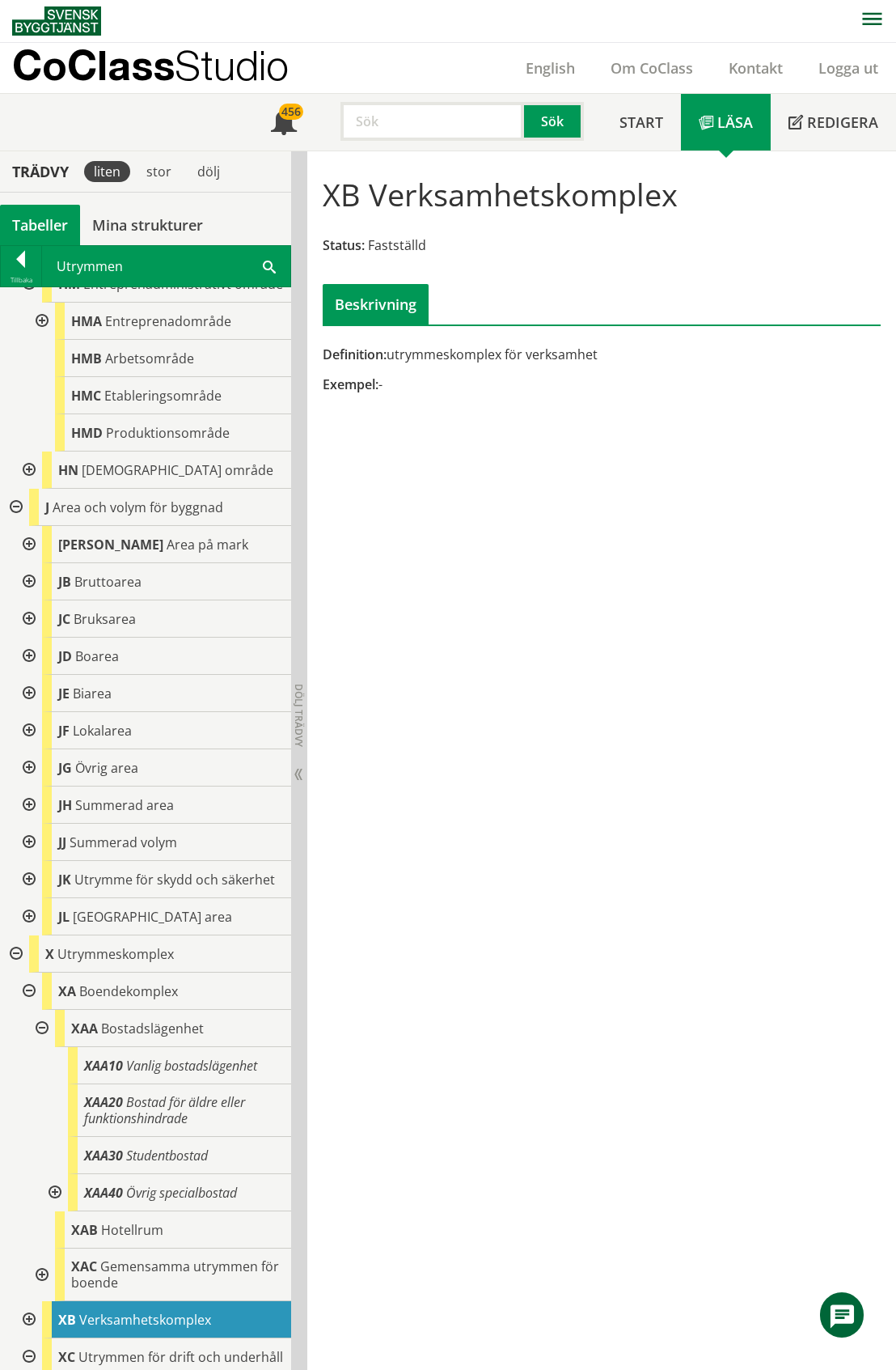
click at [39, 1047] on div at bounding box center [40, 1028] width 29 height 37
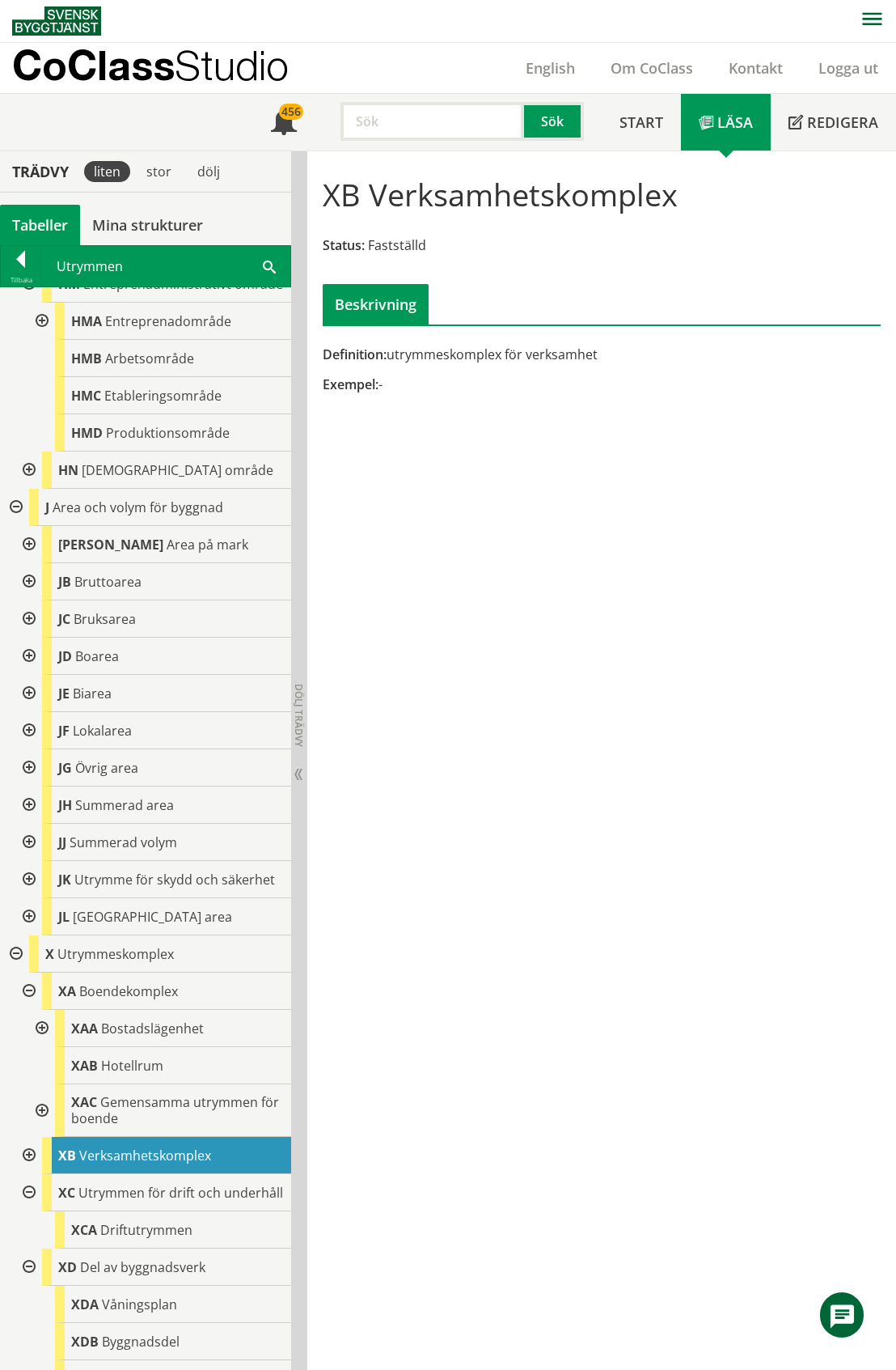
click at [43, 1137] on div at bounding box center [40, 1110] width 29 height 52
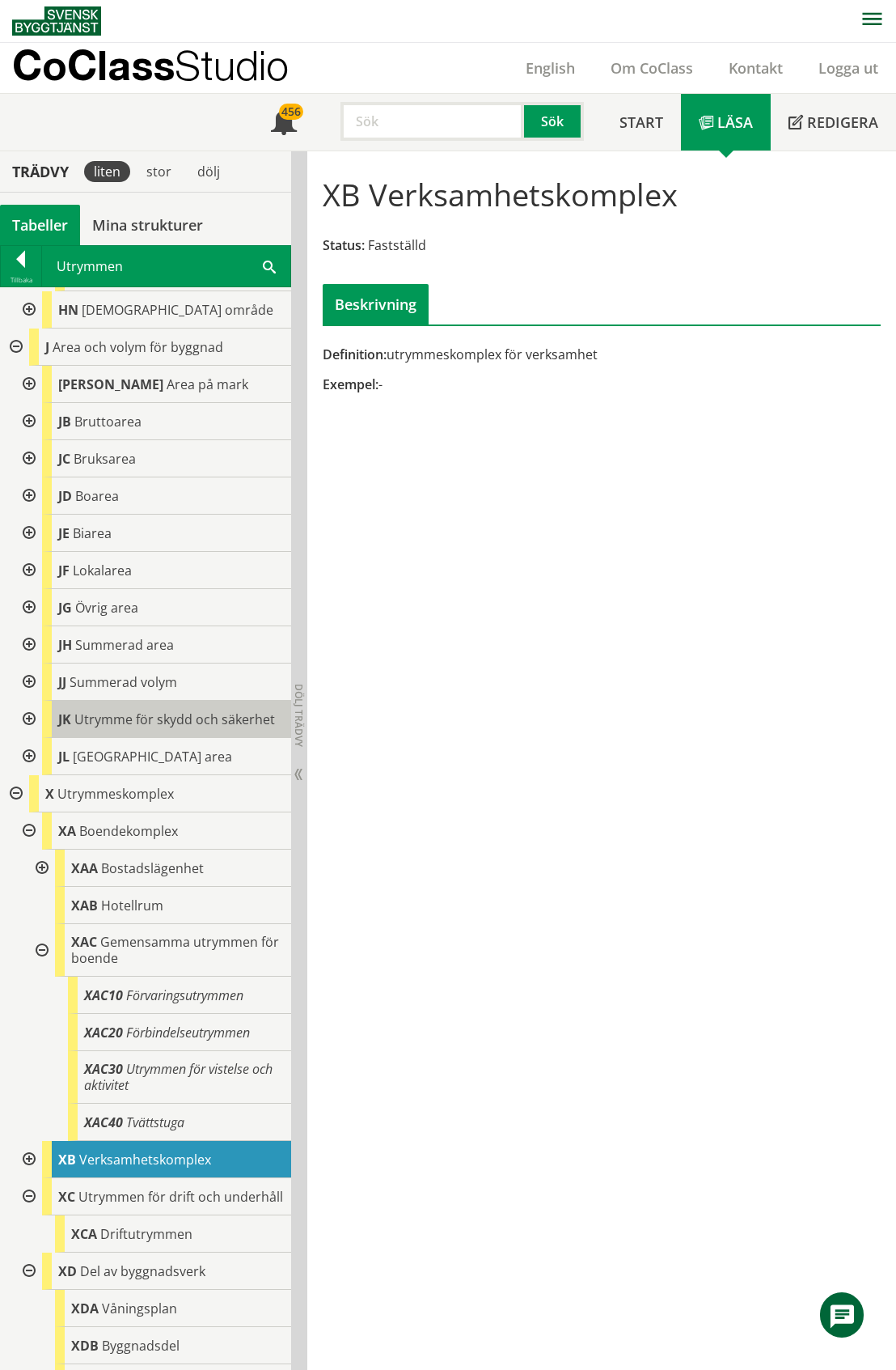
scroll to position [1829, 0]
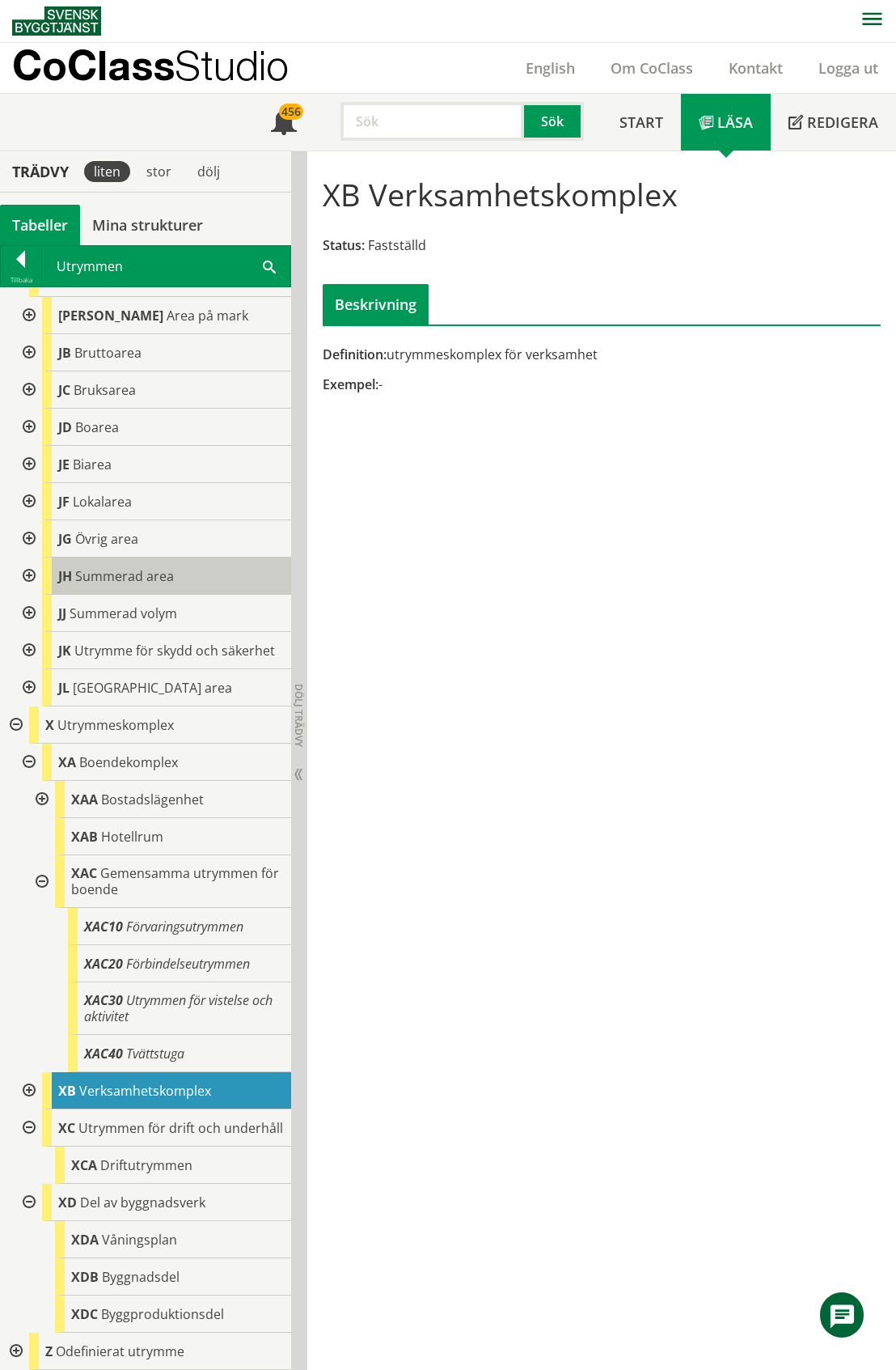
click at [143, 567] on span "Summerad area" at bounding box center [124, 576] width 99 height 18
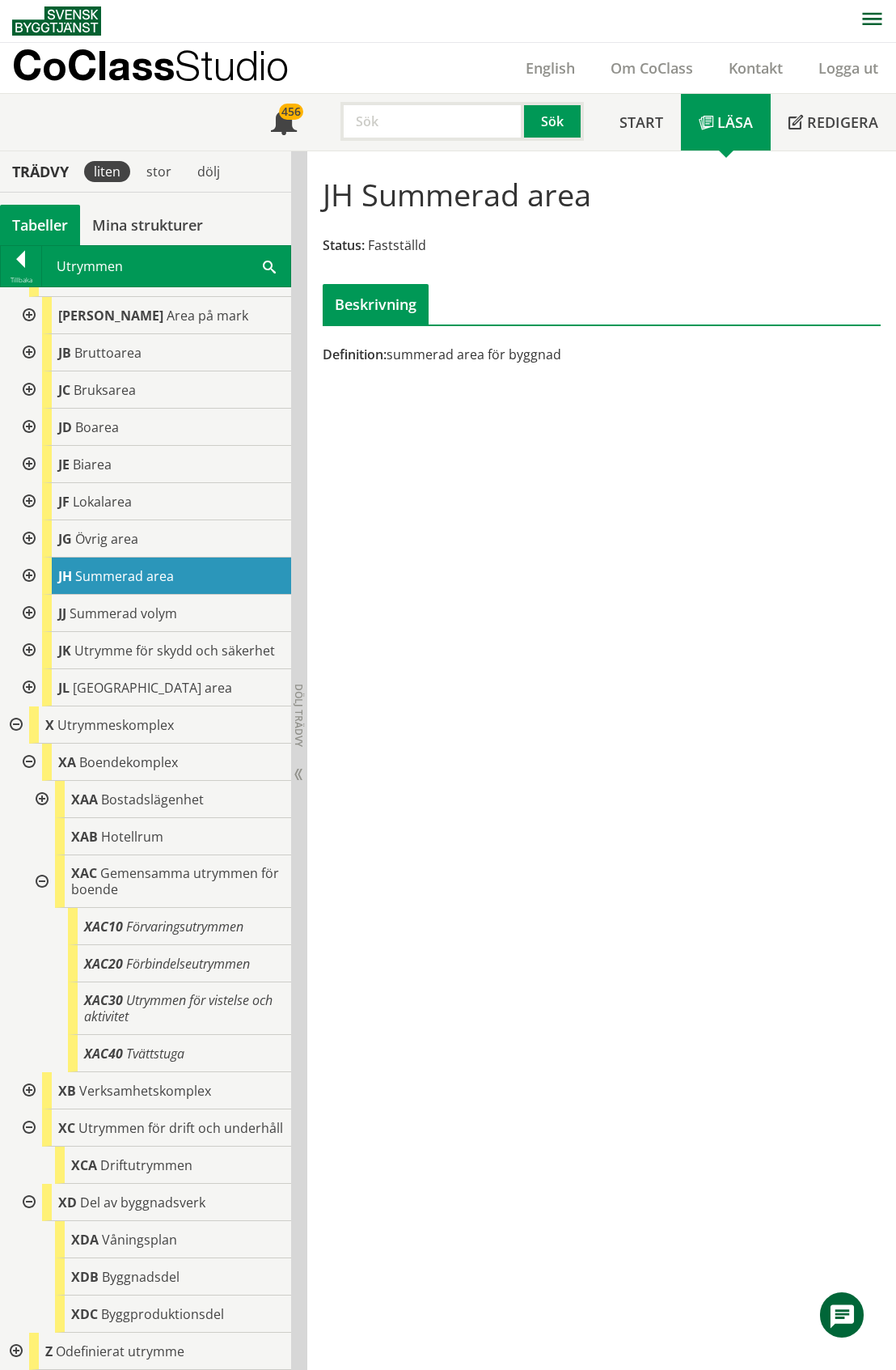
click at [27, 1072] on div at bounding box center [27, 1090] width 29 height 37
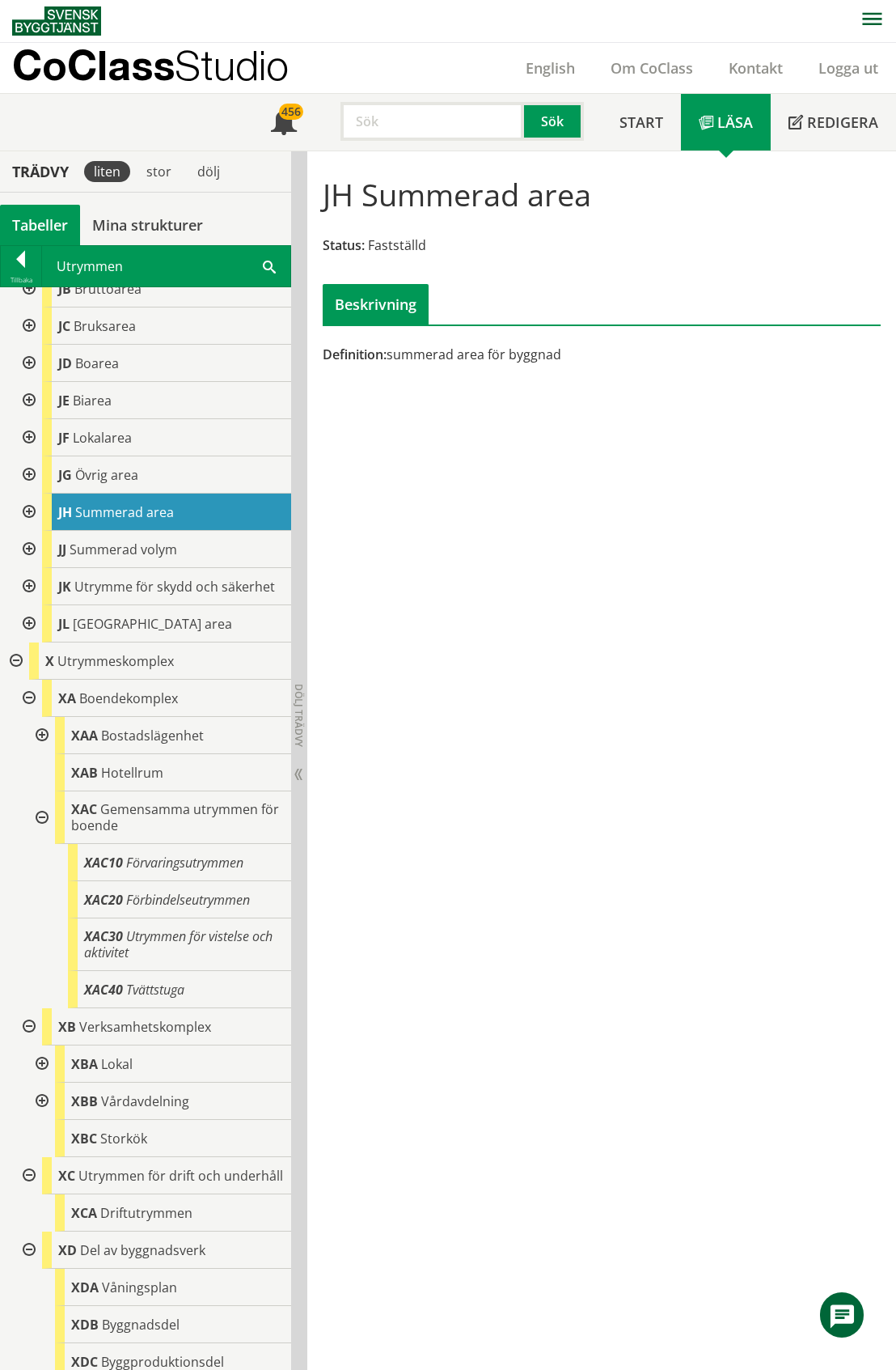
click at [27, 1046] on div at bounding box center [27, 1026] width 29 height 37
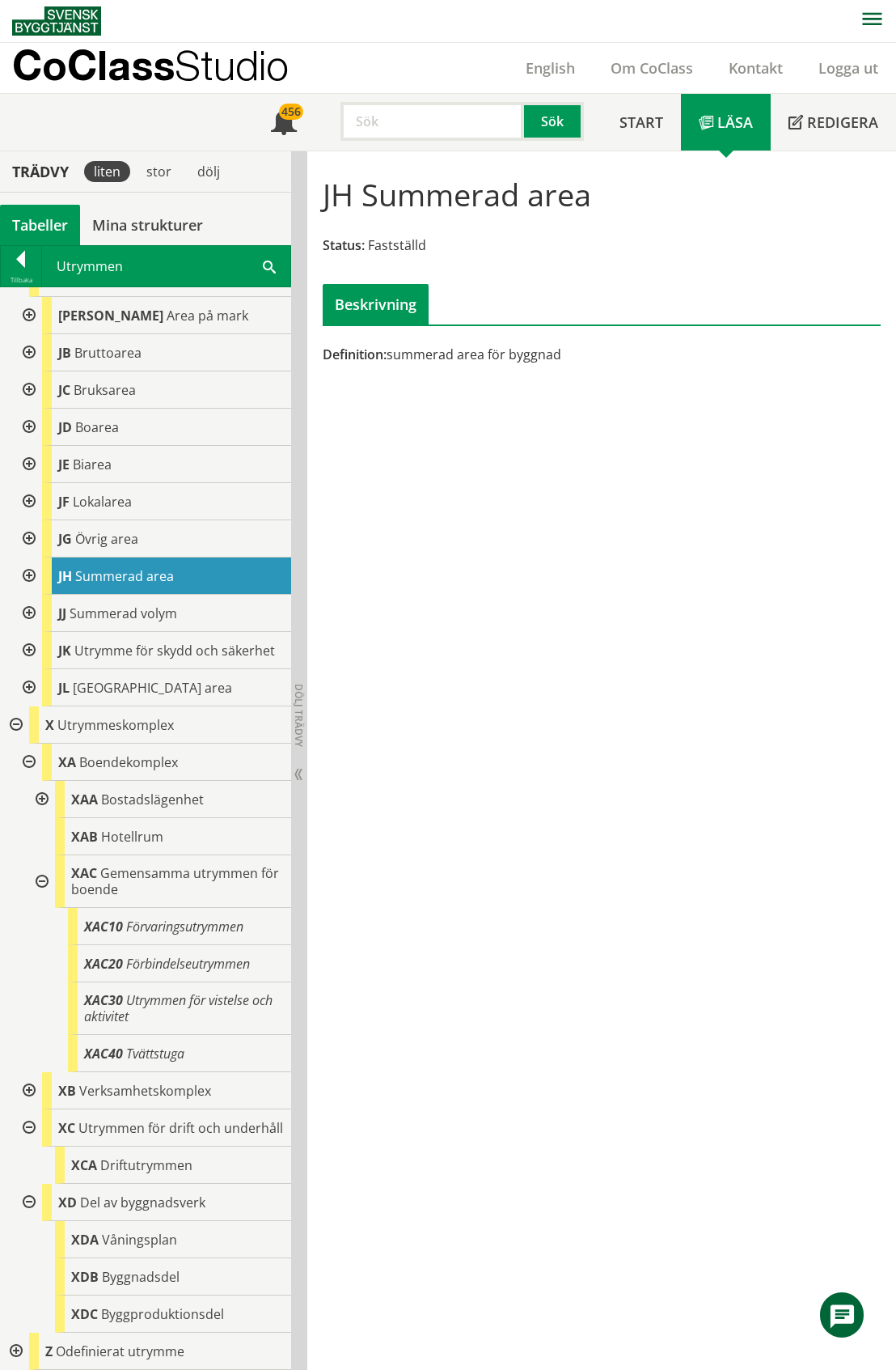
click at [27, 1199] on div at bounding box center [27, 1202] width 29 height 37
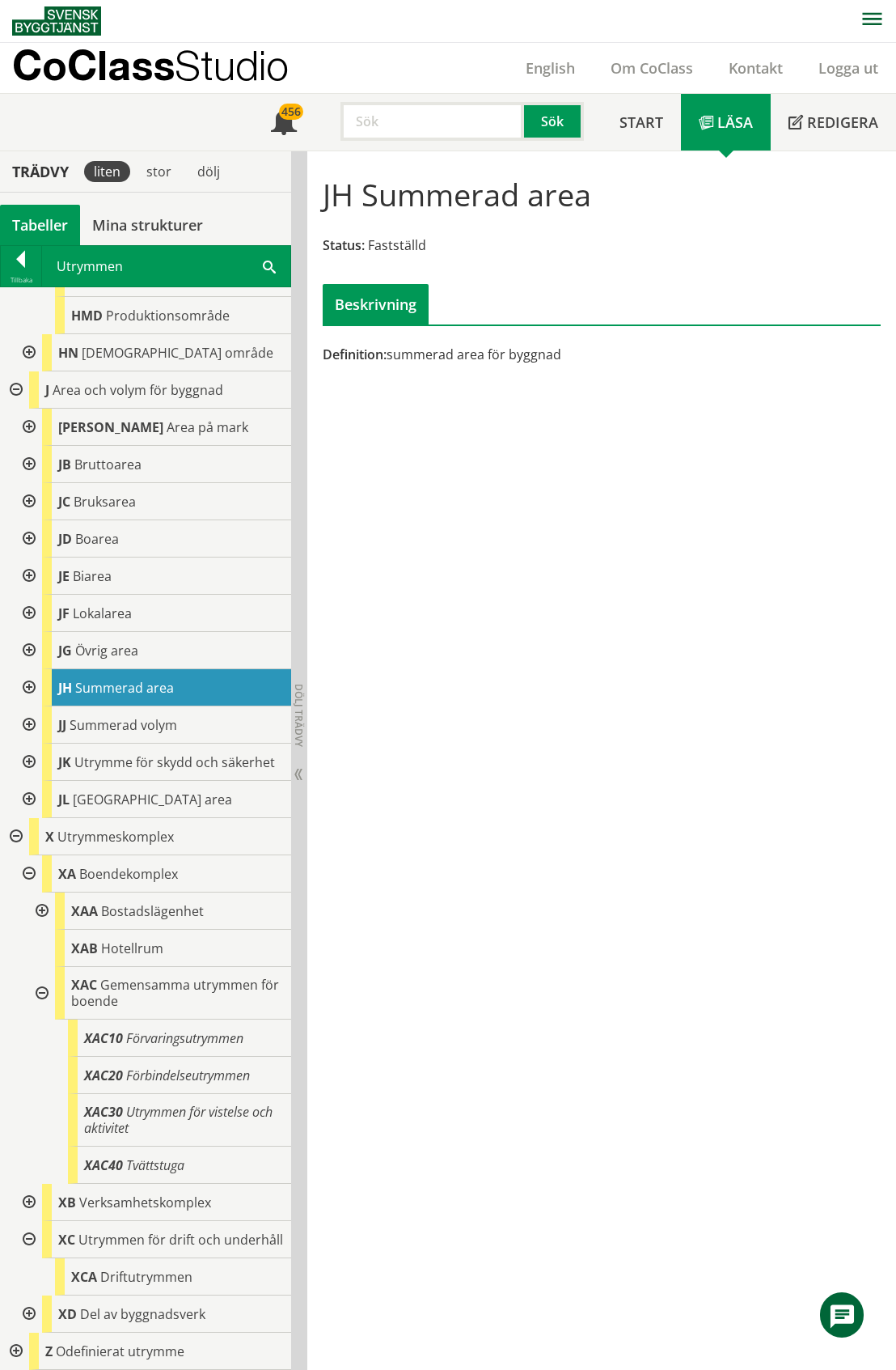
click at [33, 1230] on div at bounding box center [27, 1239] width 29 height 37
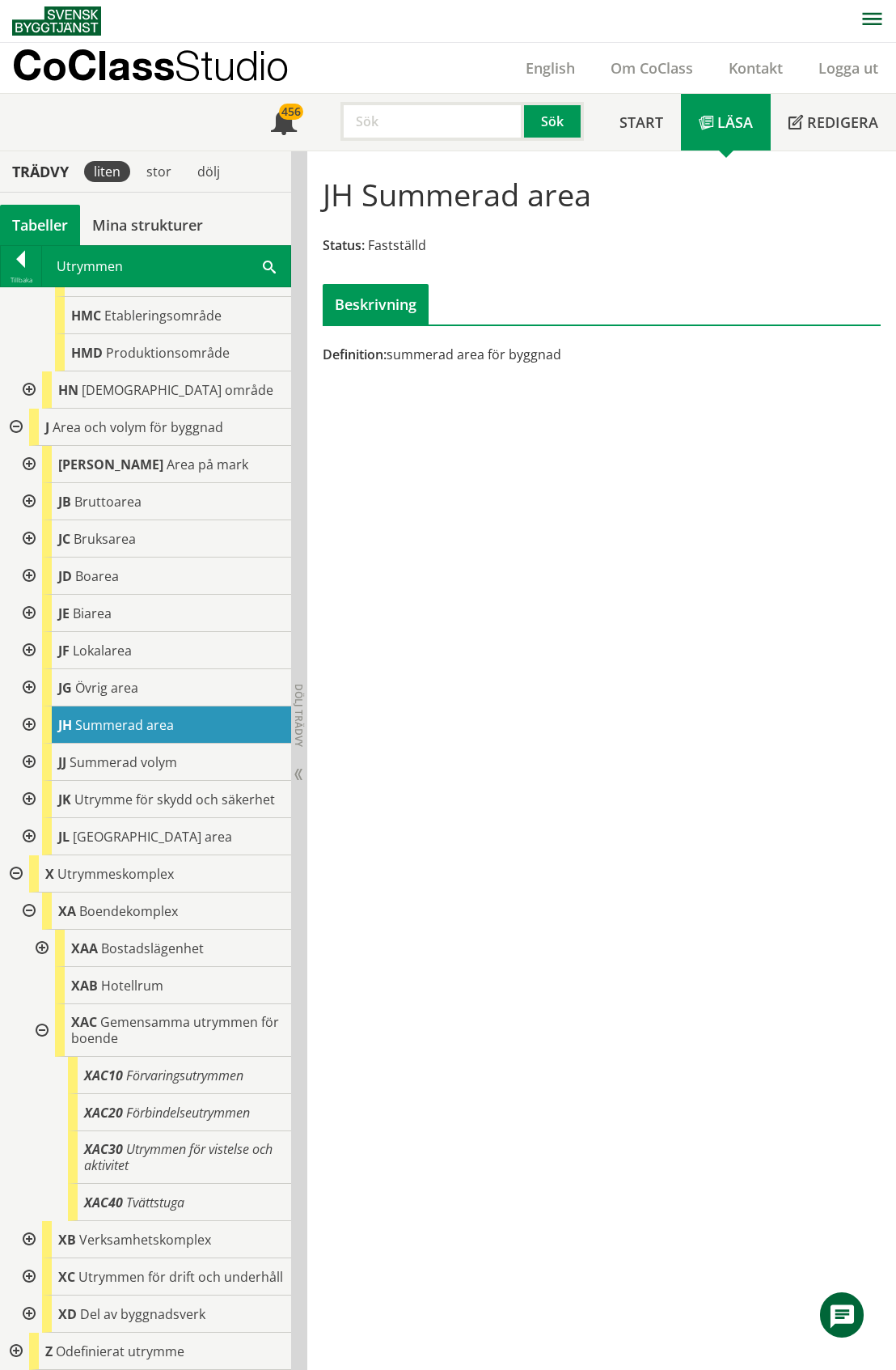
click at [44, 1011] on div at bounding box center [40, 1030] width 29 height 52
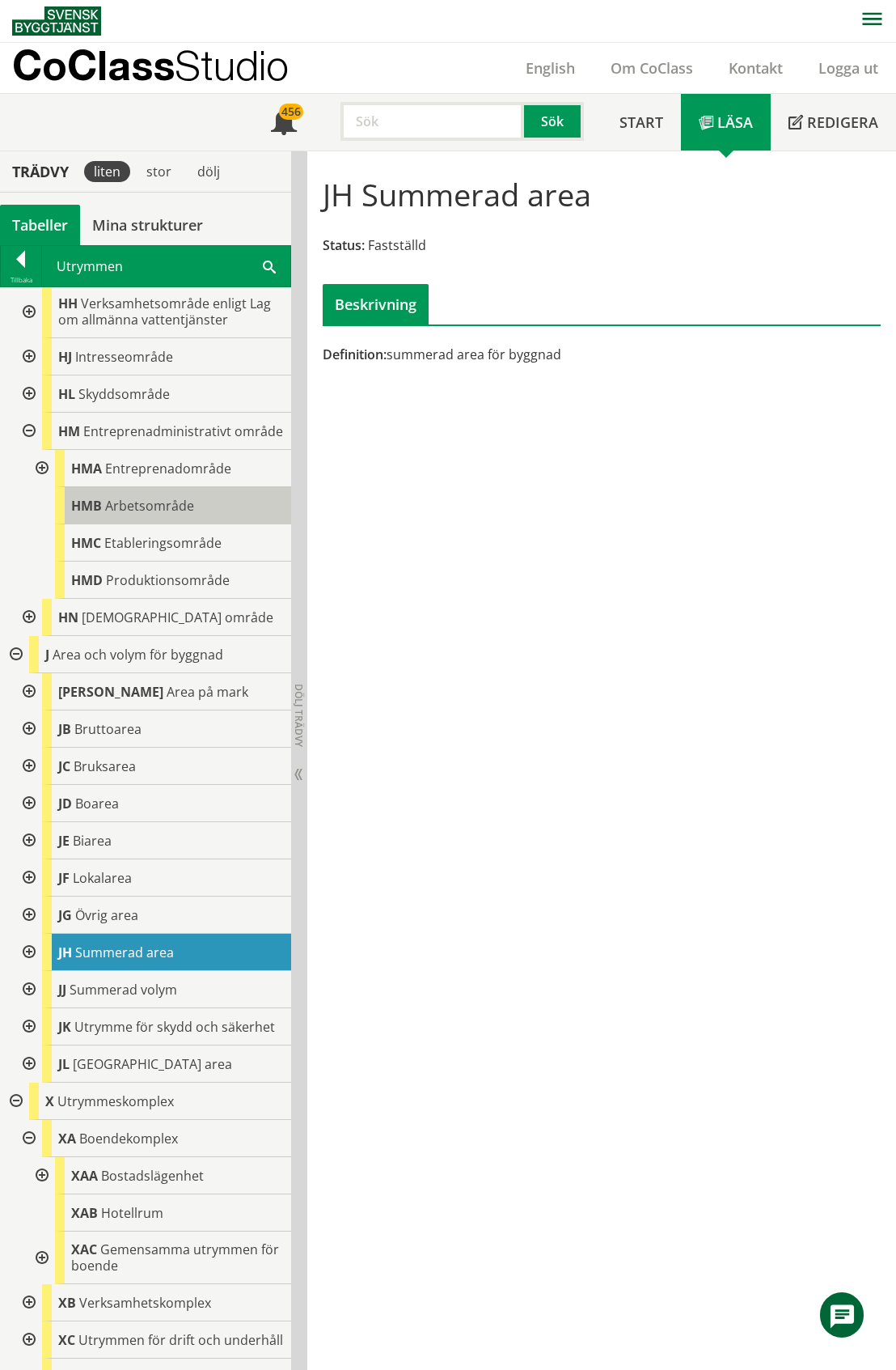
scroll to position [1515, 0]
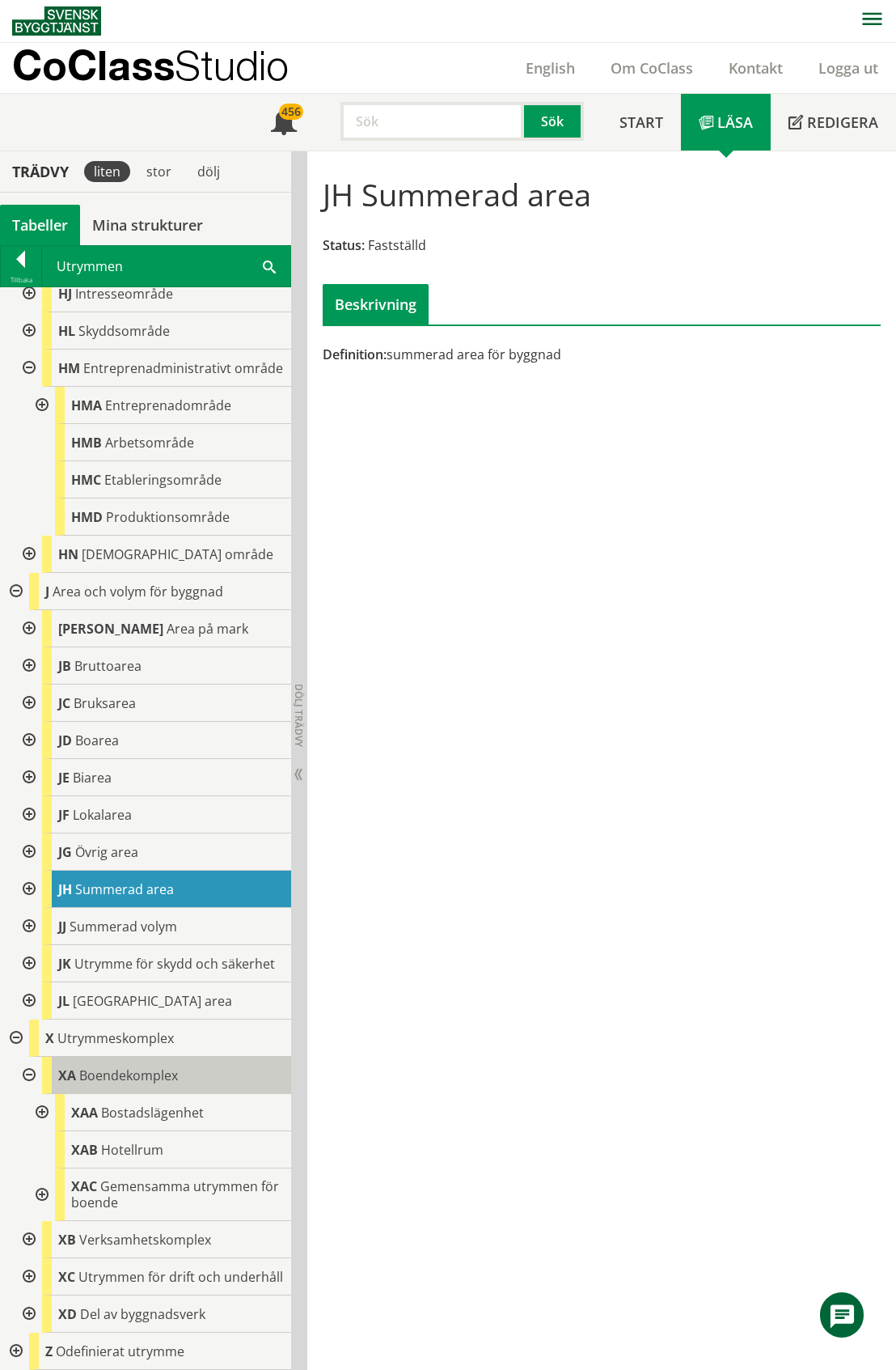
click at [143, 1066] on span "Boendekomplex" at bounding box center [128, 1075] width 99 height 18
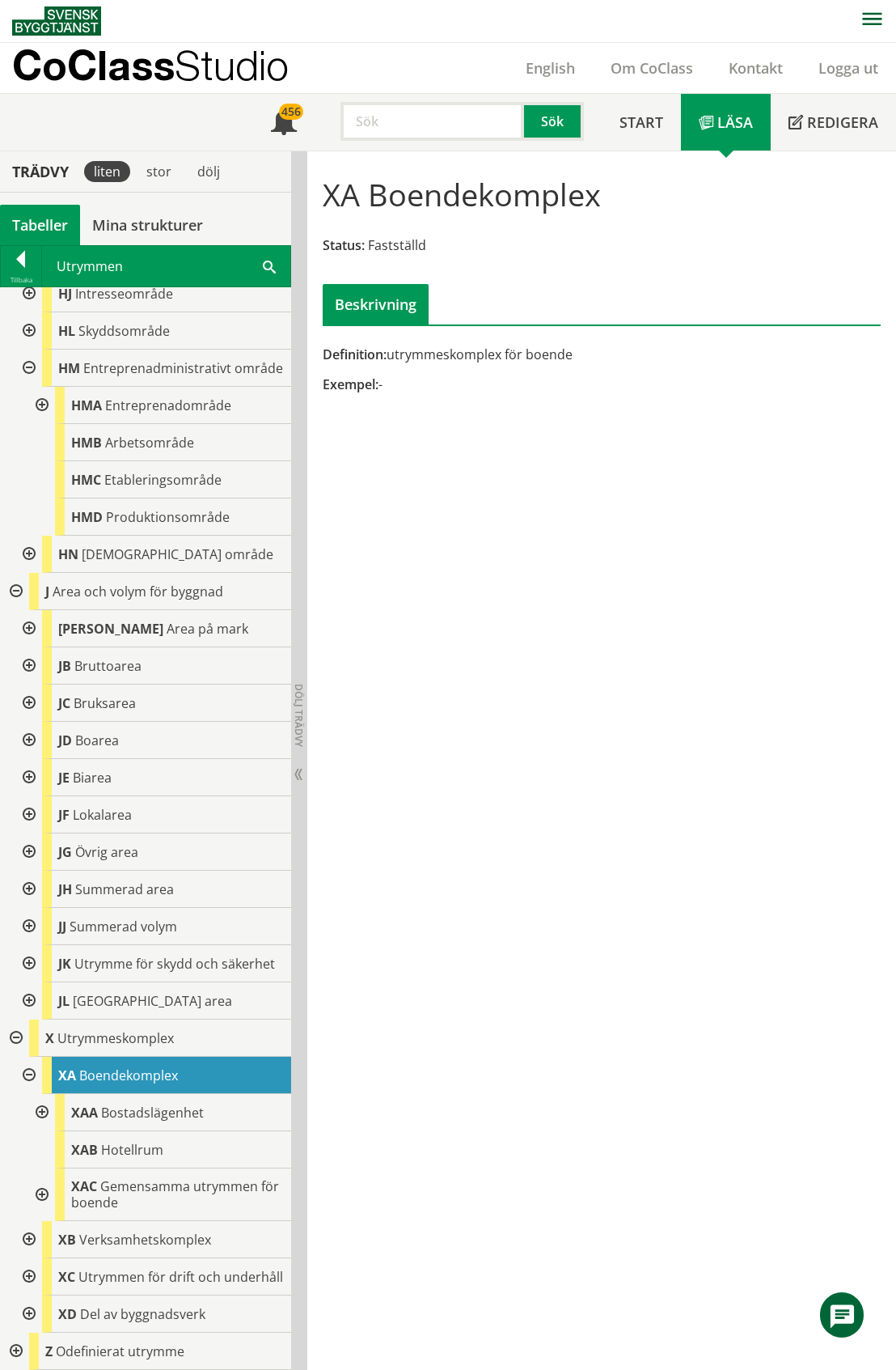
click at [24, 1306] on div at bounding box center [27, 1313] width 29 height 37
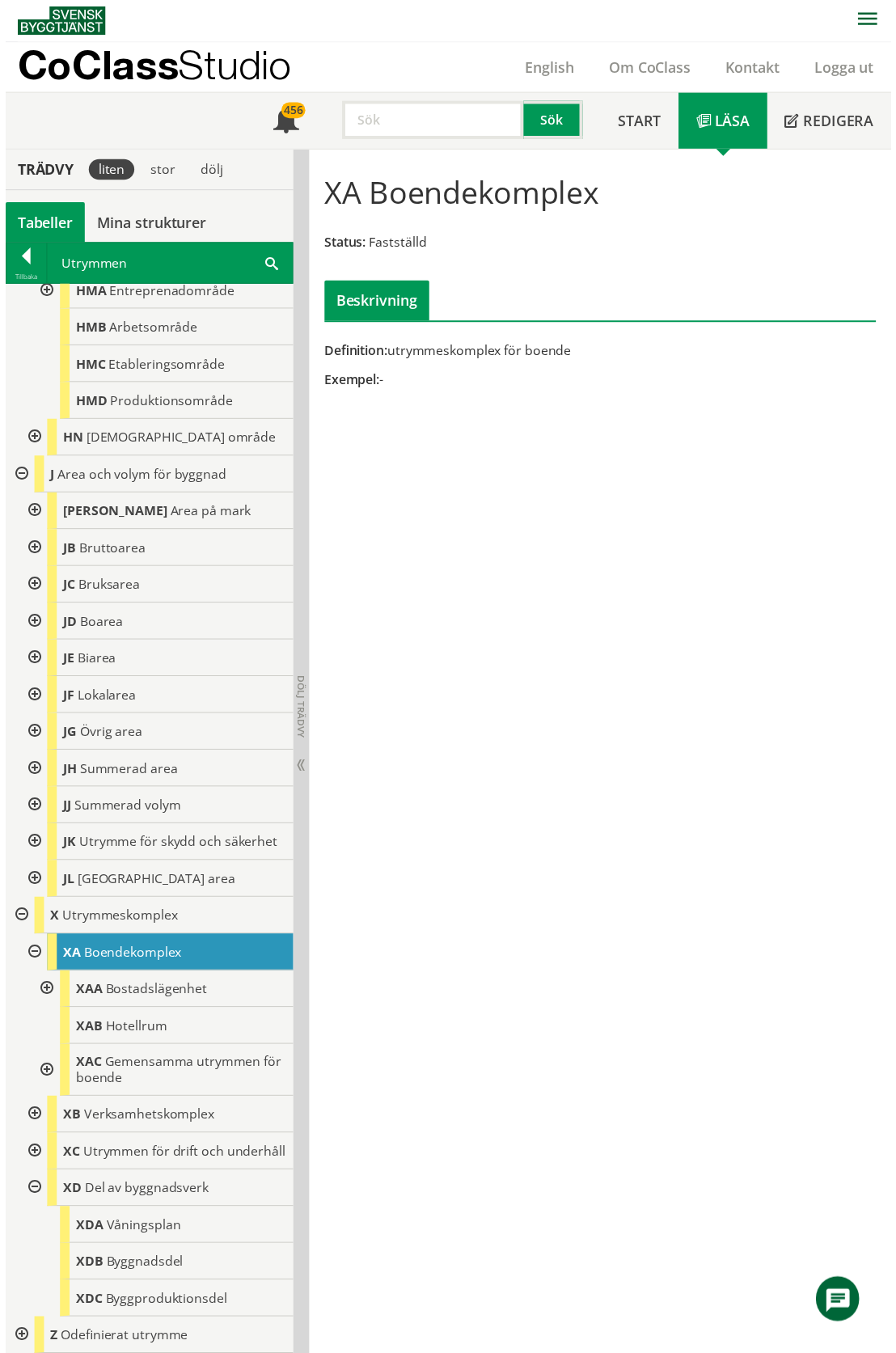
scroll to position [1626, 0]
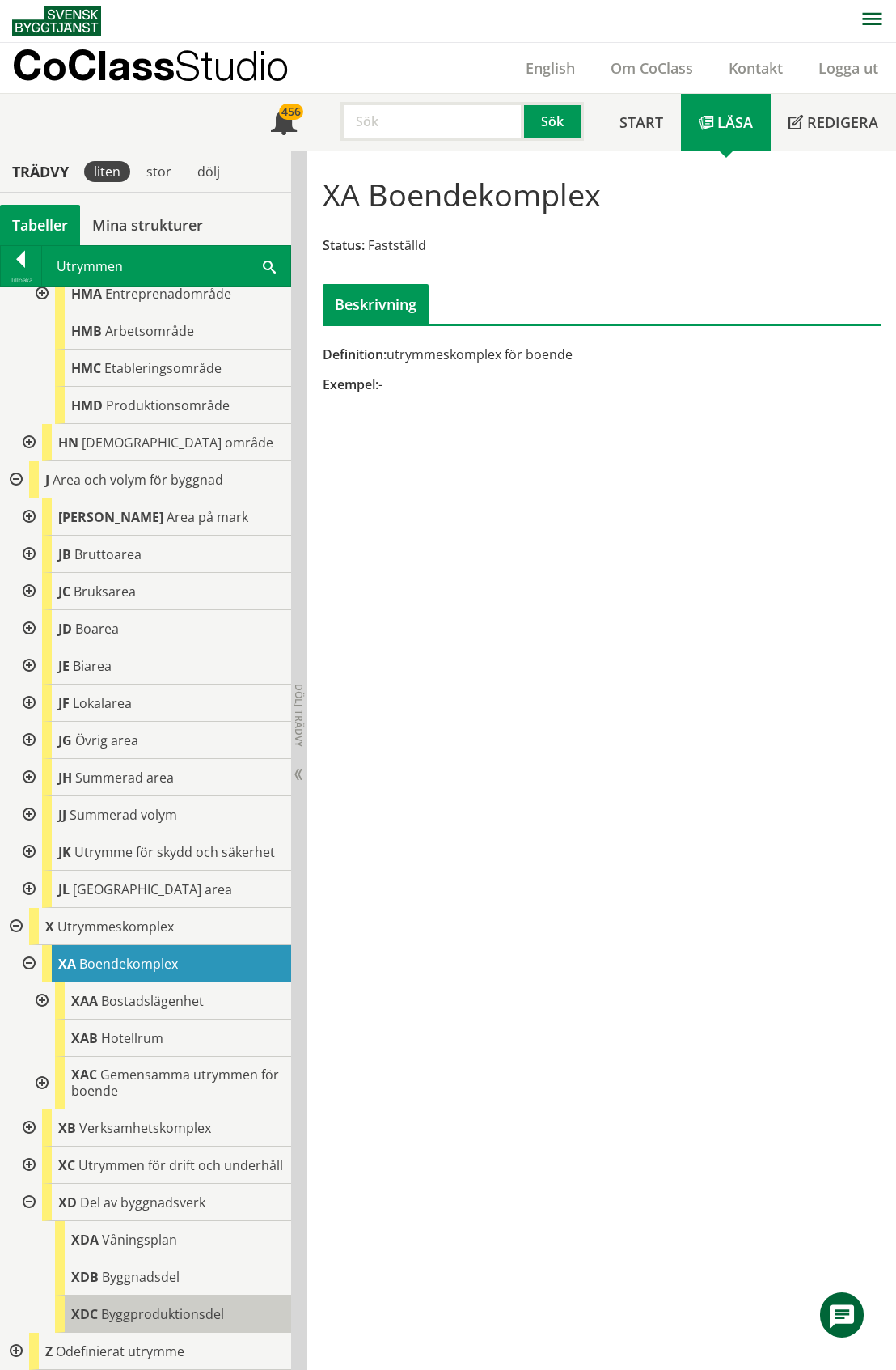
click at [152, 1313] on span "Byggproduktionsdel" at bounding box center [162, 1313] width 123 height 18
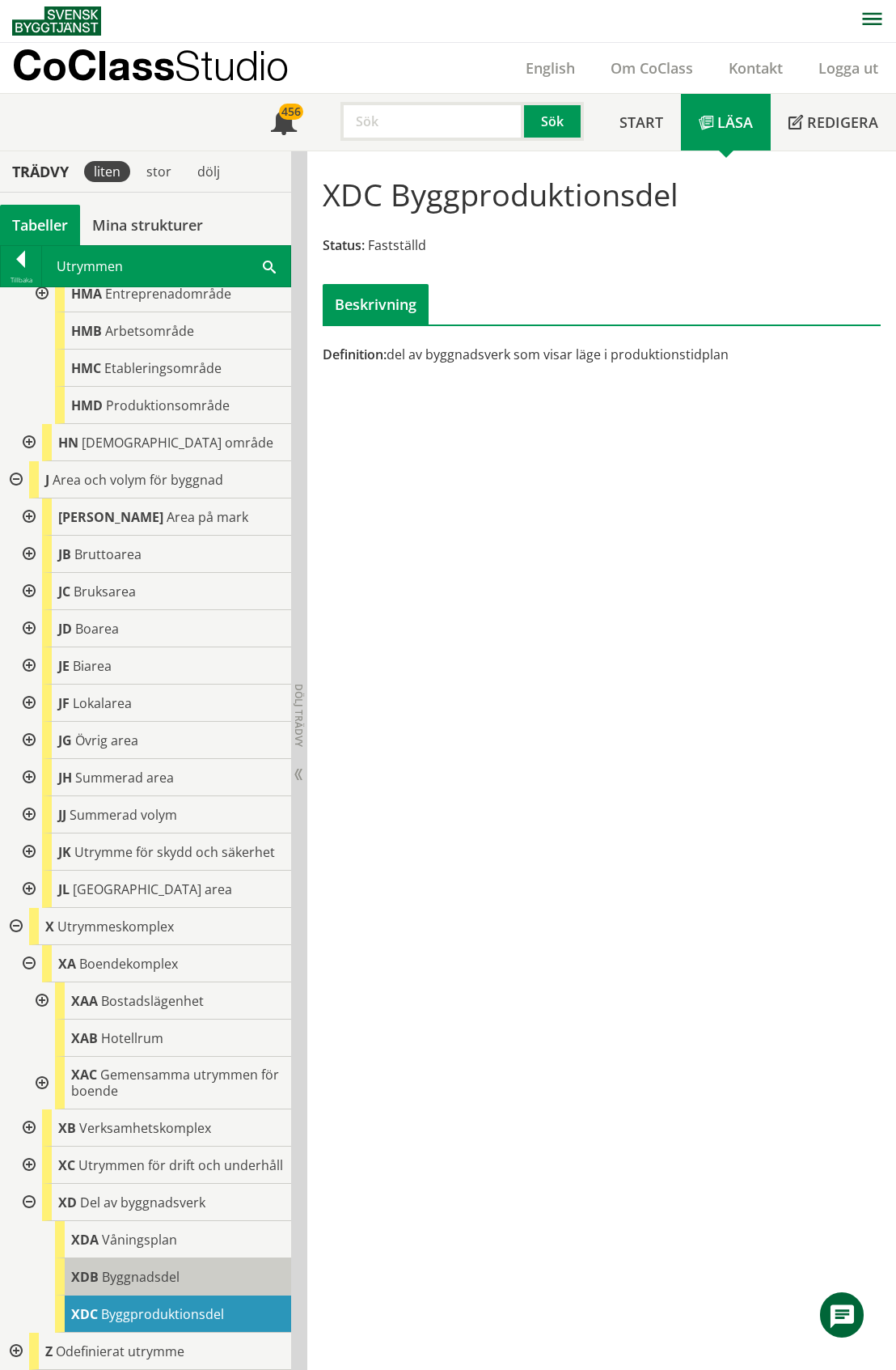
click at [144, 1274] on span "Byggnadsdel" at bounding box center [141, 1276] width 78 height 18
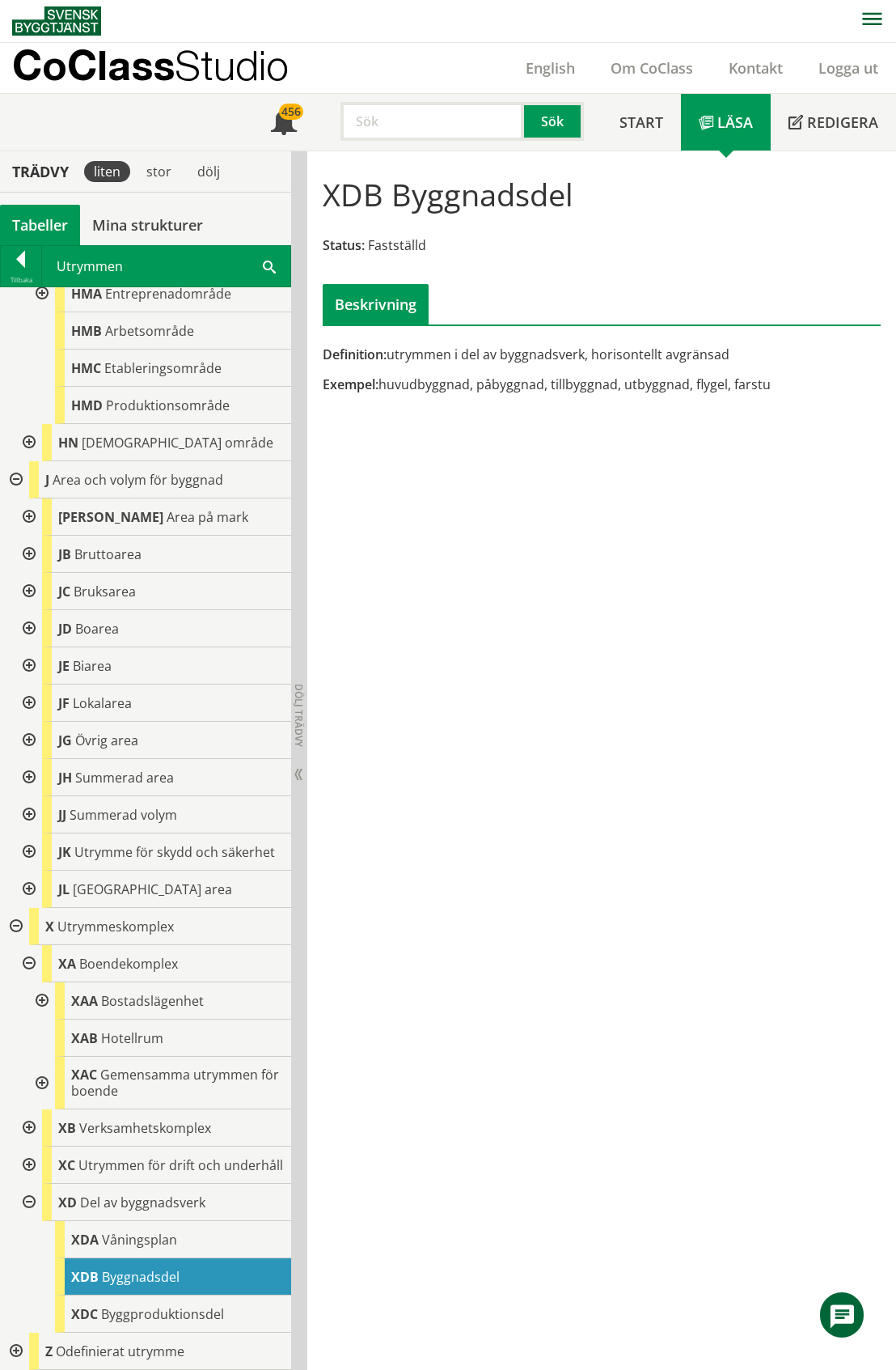
click at [388, 121] on input "text" at bounding box center [432, 121] width 183 height 39
type input "brukare"
click at [548, 123] on button "Sök" at bounding box center [554, 121] width 60 height 39
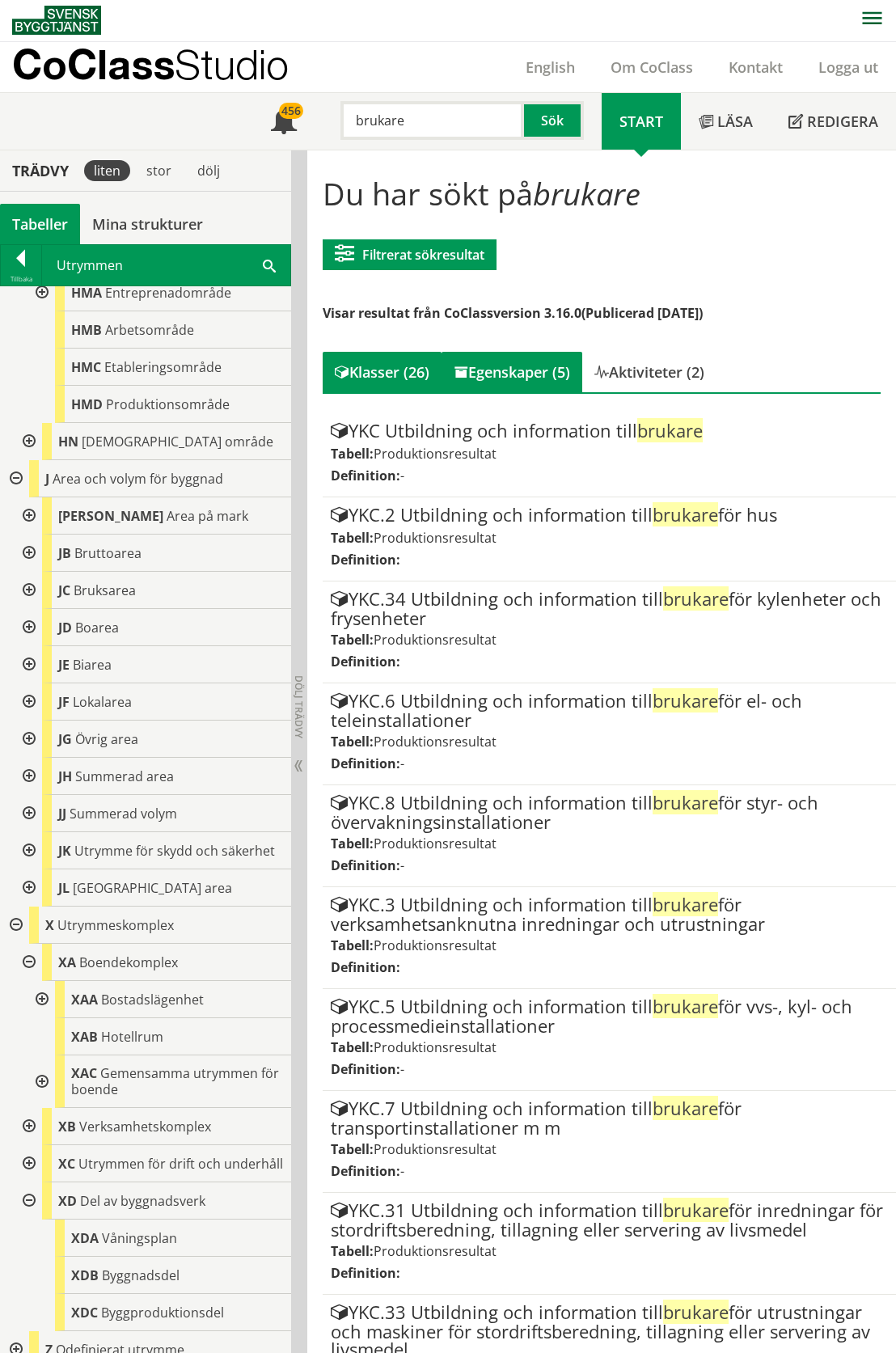
click at [512, 370] on div "Egenskaper (5)" at bounding box center [512, 371] width 141 height 40
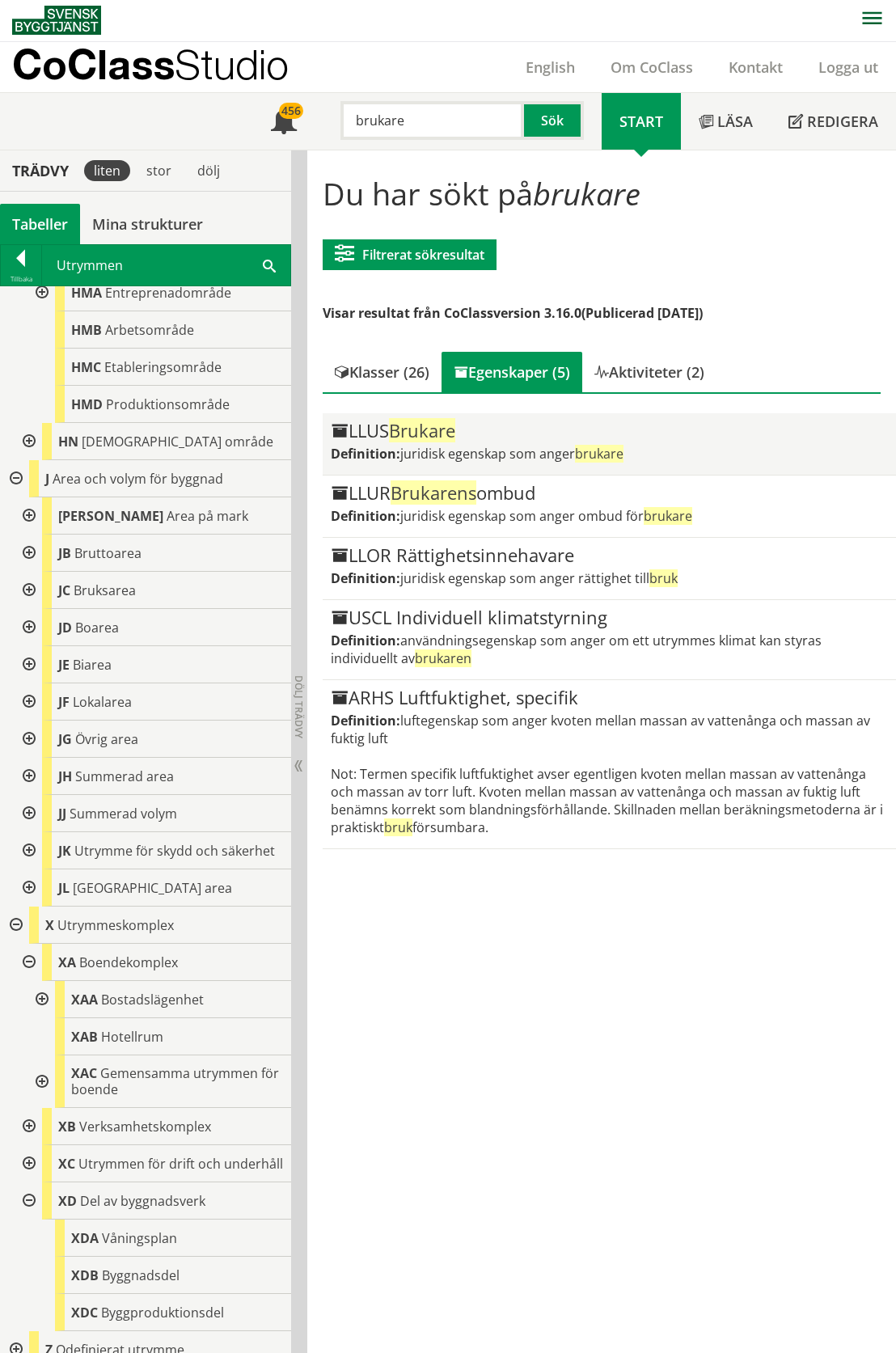
click at [544, 434] on div "LLUS Brukare" at bounding box center [610, 430] width 559 height 20
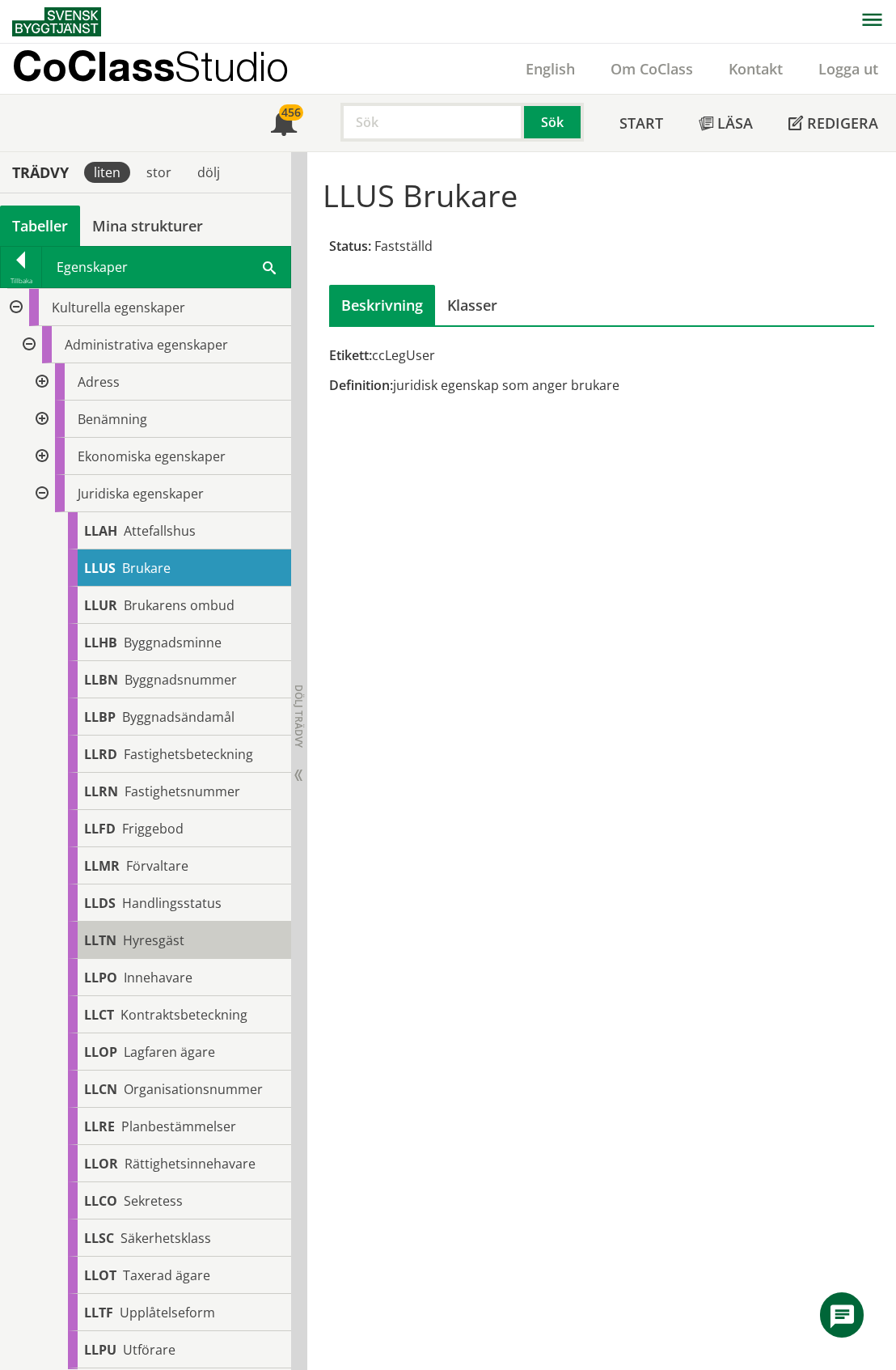
click at [156, 937] on span "Hyresgäst" at bounding box center [153, 940] width 62 height 18
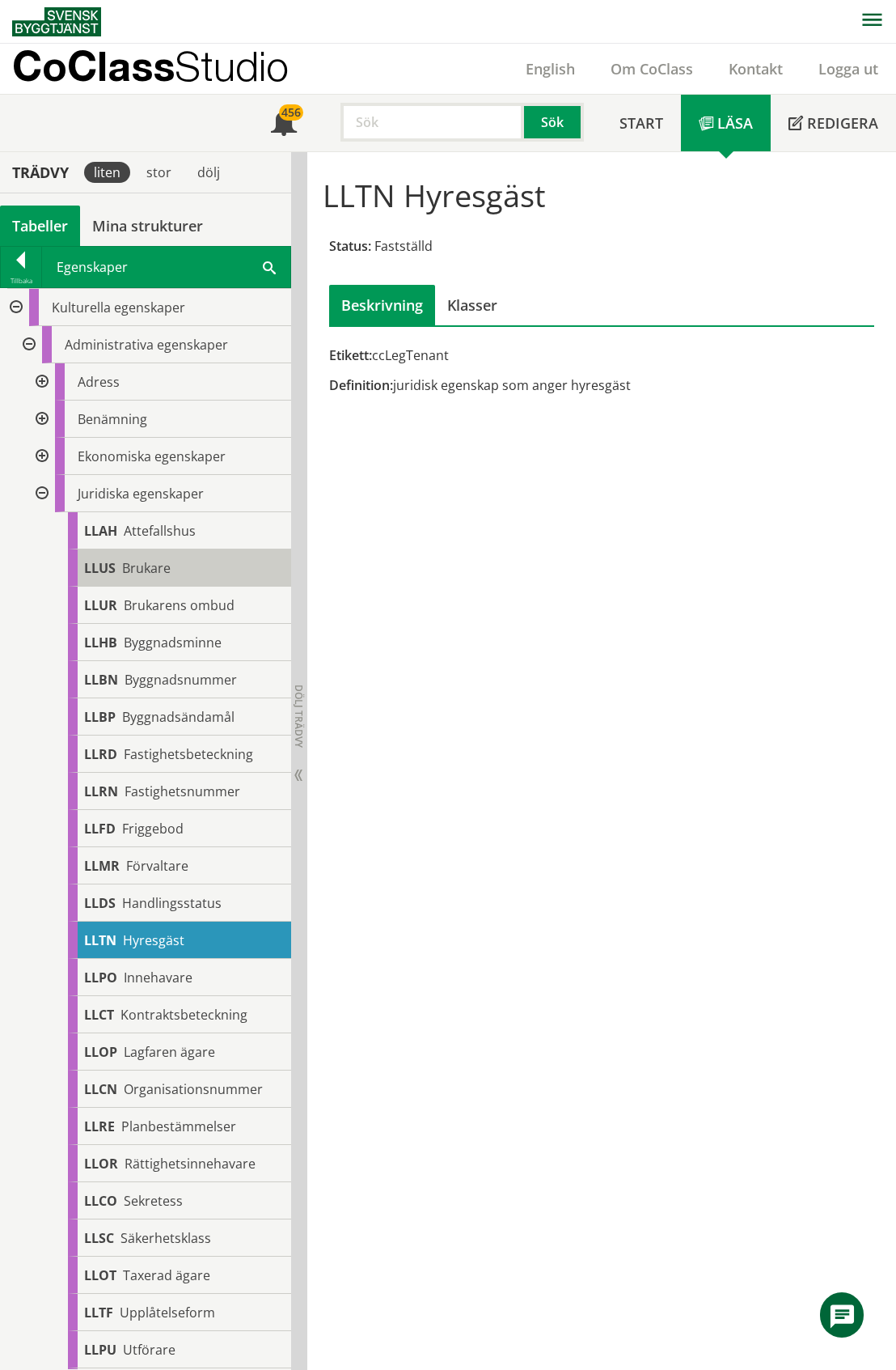
click at [152, 570] on span "Brukare" at bounding box center [146, 568] width 49 height 18
